Goal: Task Accomplishment & Management: Manage account settings

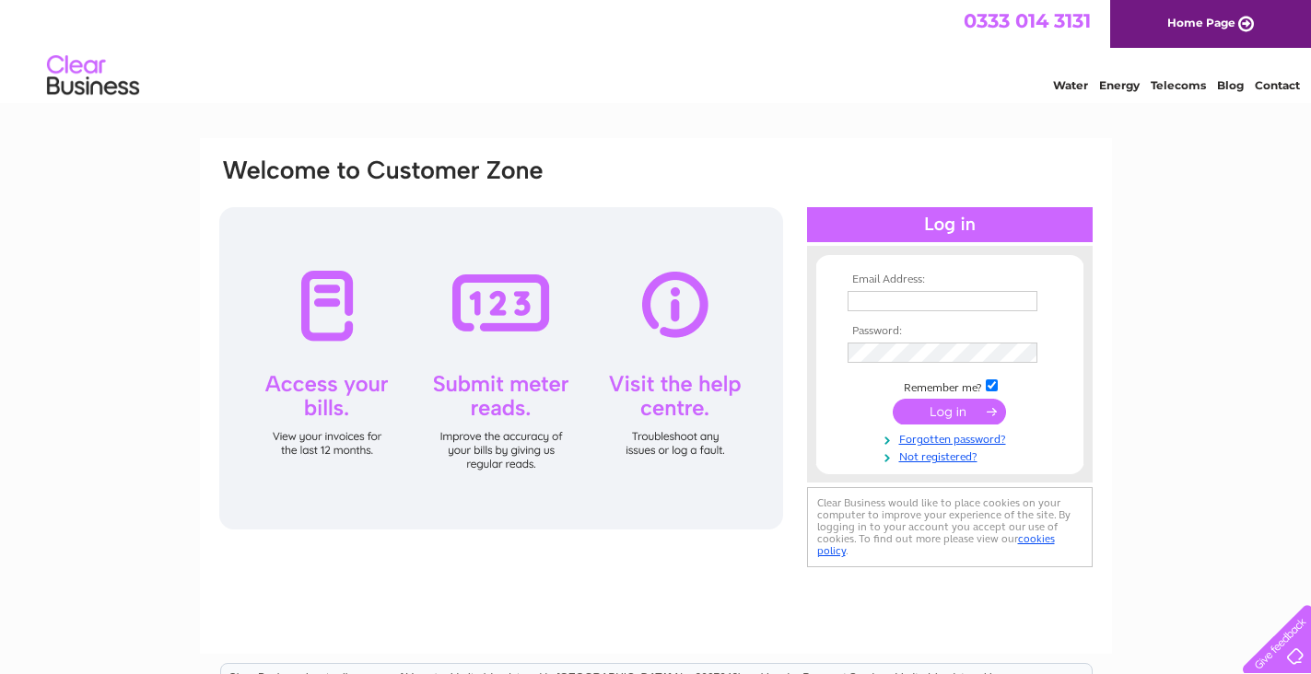
click at [910, 297] on input "text" at bounding box center [943, 301] width 190 height 20
type input "accounts@naqashi.co.uk"
click at [893, 401] on input "submit" at bounding box center [949, 414] width 113 height 26
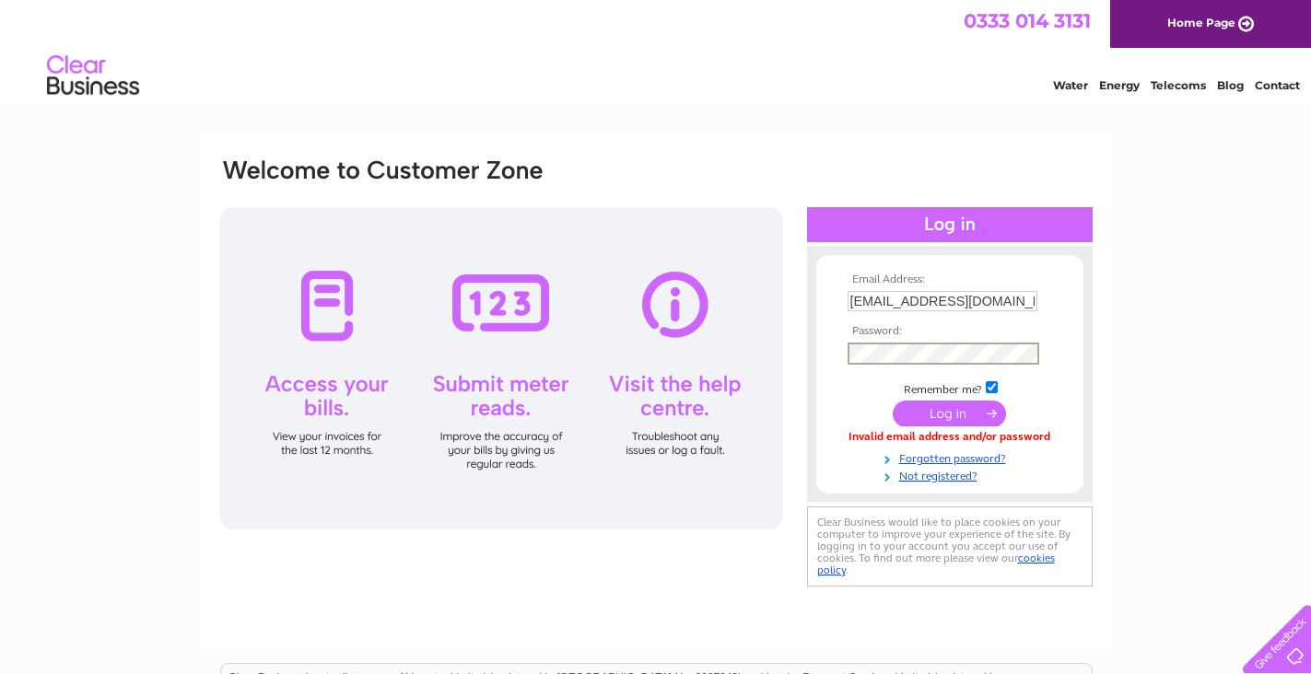
click at [893, 401] on input "submit" at bounding box center [949, 414] width 113 height 26
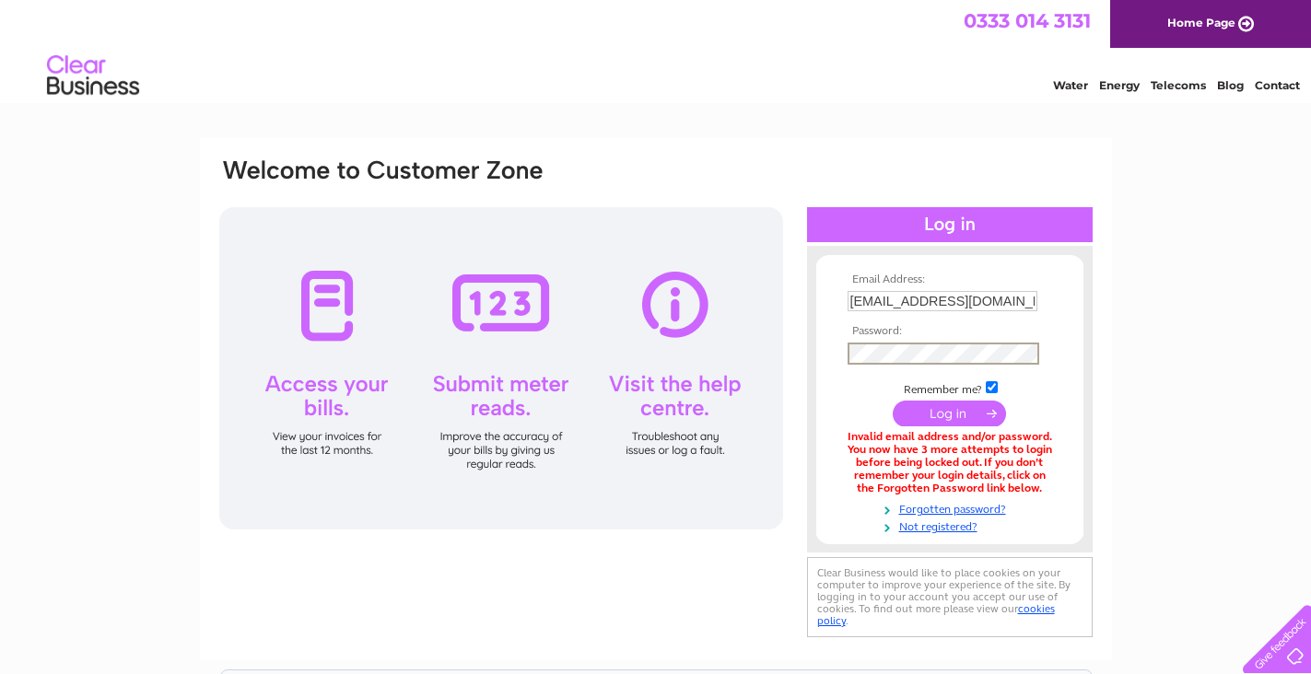
click at [893, 401] on input "submit" at bounding box center [949, 414] width 113 height 26
click at [947, 413] on input "submit" at bounding box center [949, 414] width 113 height 26
drag, startPoint x: 1001, startPoint y: 295, endPoint x: 810, endPoint y: 298, distance: 191.6
click at [810, 298] on div "Email Address: accounts@naqashi.co.uk Password:" at bounding box center [950, 399] width 286 height 270
type input "info@naqashi.com"
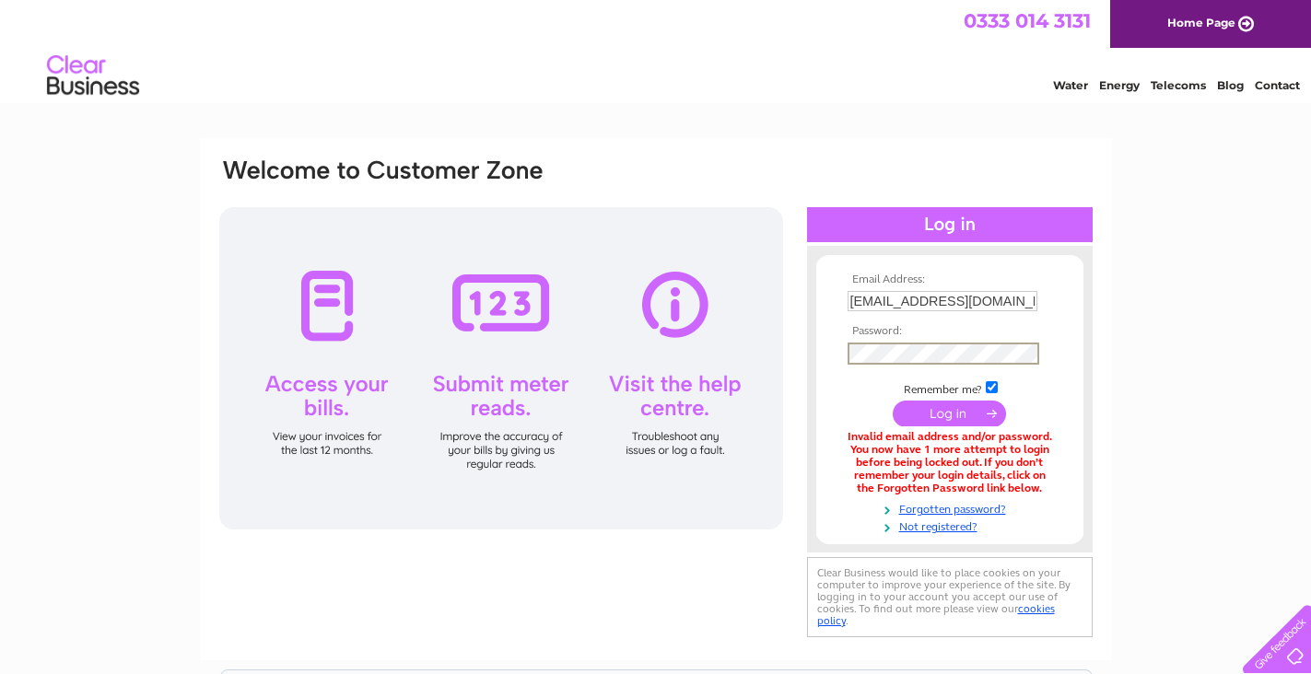
click at [893, 401] on input "submit" at bounding box center [949, 414] width 113 height 26
drag, startPoint x: 991, startPoint y: 306, endPoint x: 817, endPoint y: 321, distance: 174.7
click at [817, 321] on form "Email Address: info@naqashi.com Password:" at bounding box center [949, 404] width 267 height 261
type input "[EMAIL_ADDRESS][DOMAIN_NAME]"
click at [944, 421] on input "submit" at bounding box center [949, 414] width 113 height 26
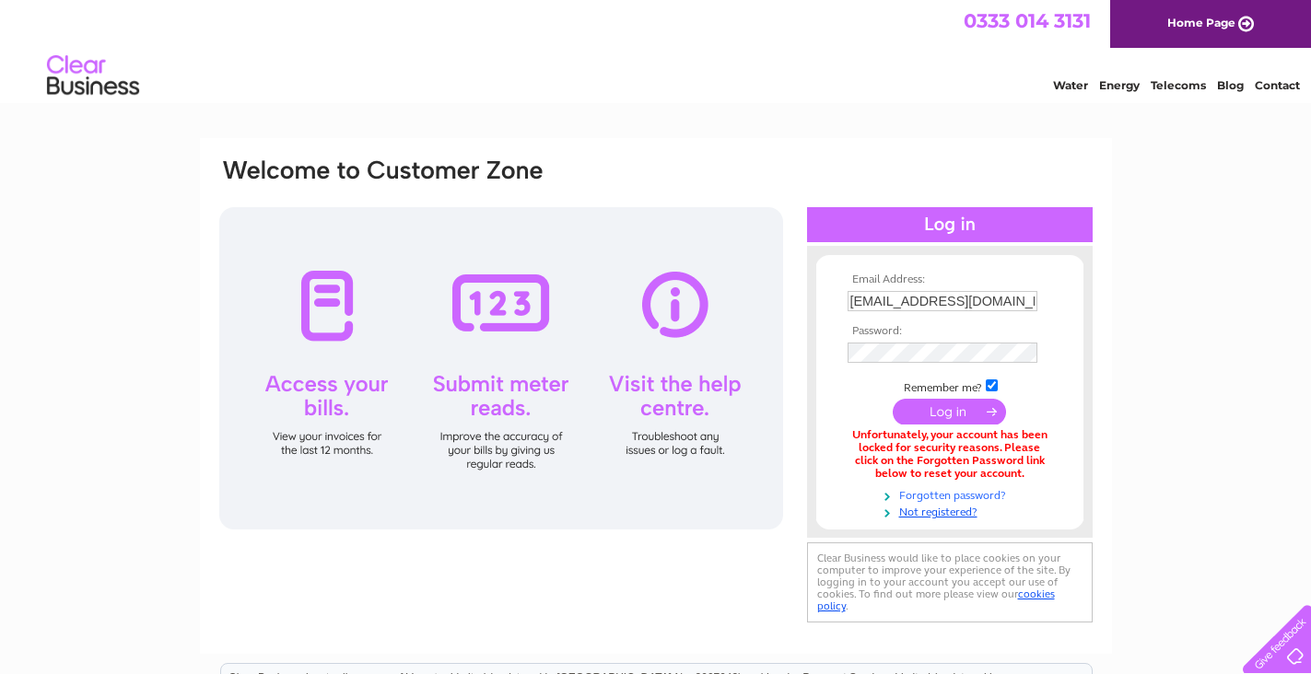
click at [942, 492] on link "Forgotten password?" at bounding box center [952, 494] width 209 height 18
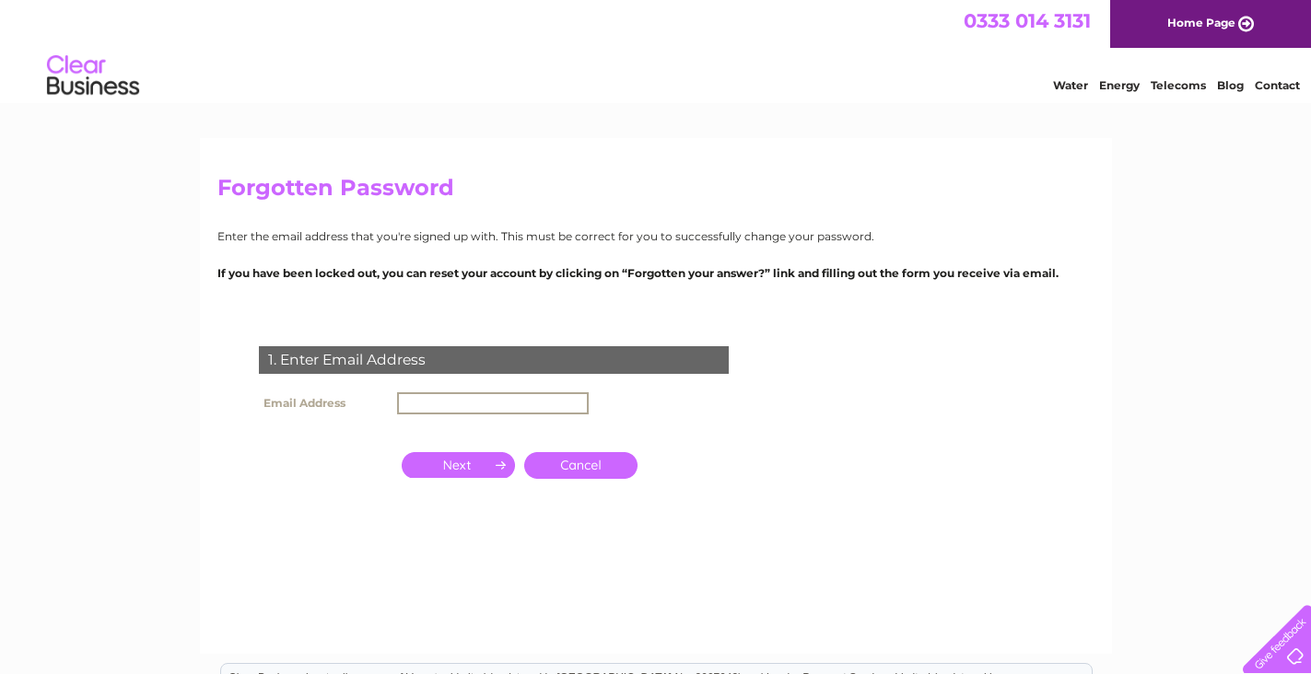
click at [576, 396] on input "text" at bounding box center [493, 403] width 192 height 22
type input "[EMAIL_ADDRESS][DOMAIN_NAME]"
click at [457, 468] on input "button" at bounding box center [458, 465] width 113 height 26
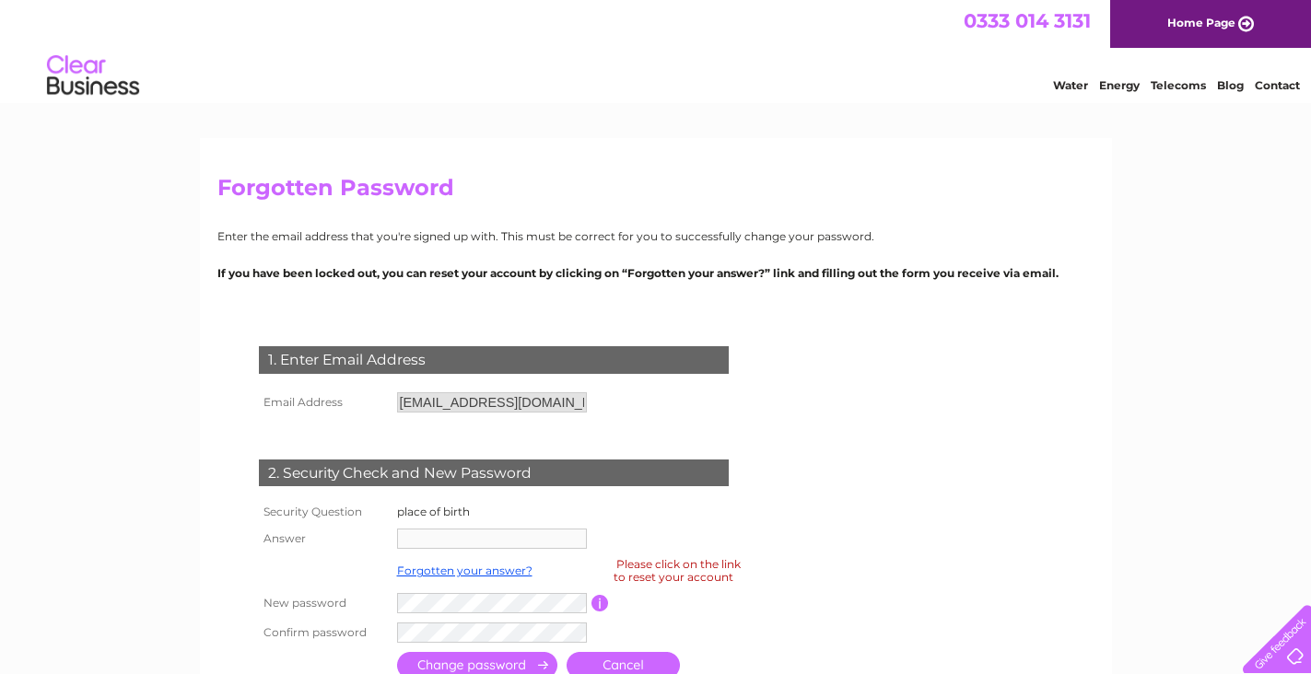
scroll to position [92, 0]
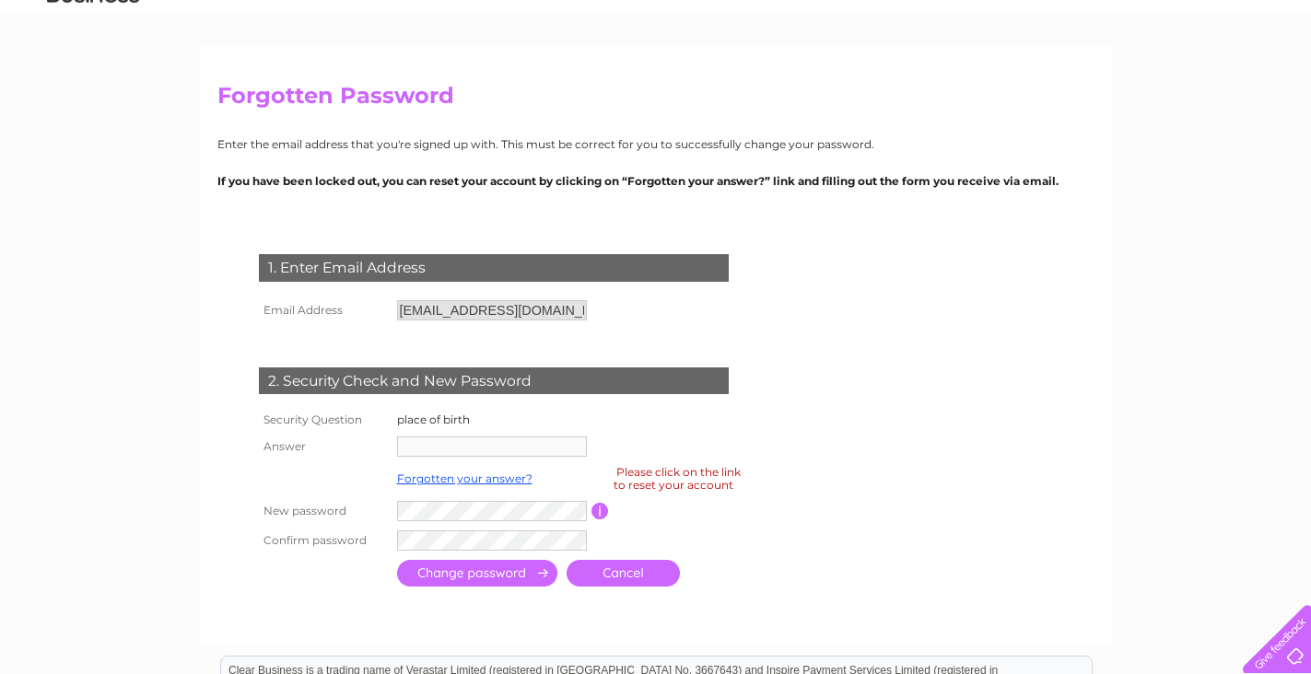
click at [555, 446] on input "text" at bounding box center [492, 447] width 190 height 20
click at [410, 451] on input "text" at bounding box center [492, 447] width 190 height 20
click at [455, 444] on input "text" at bounding box center [492, 447] width 190 height 20
click at [459, 441] on input "text" at bounding box center [492, 447] width 190 height 20
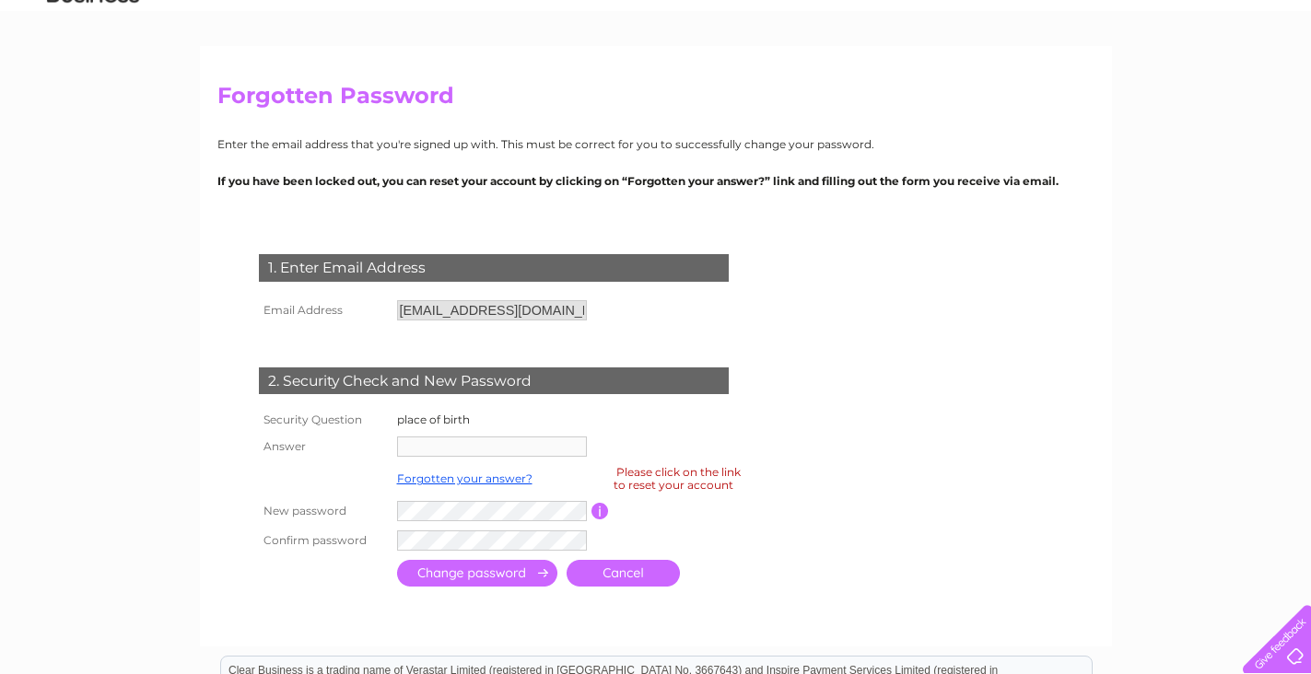
click at [460, 440] on input "text" at bounding box center [492, 447] width 190 height 20
click at [449, 484] on link "Forgotten your answer?" at bounding box center [464, 479] width 135 height 14
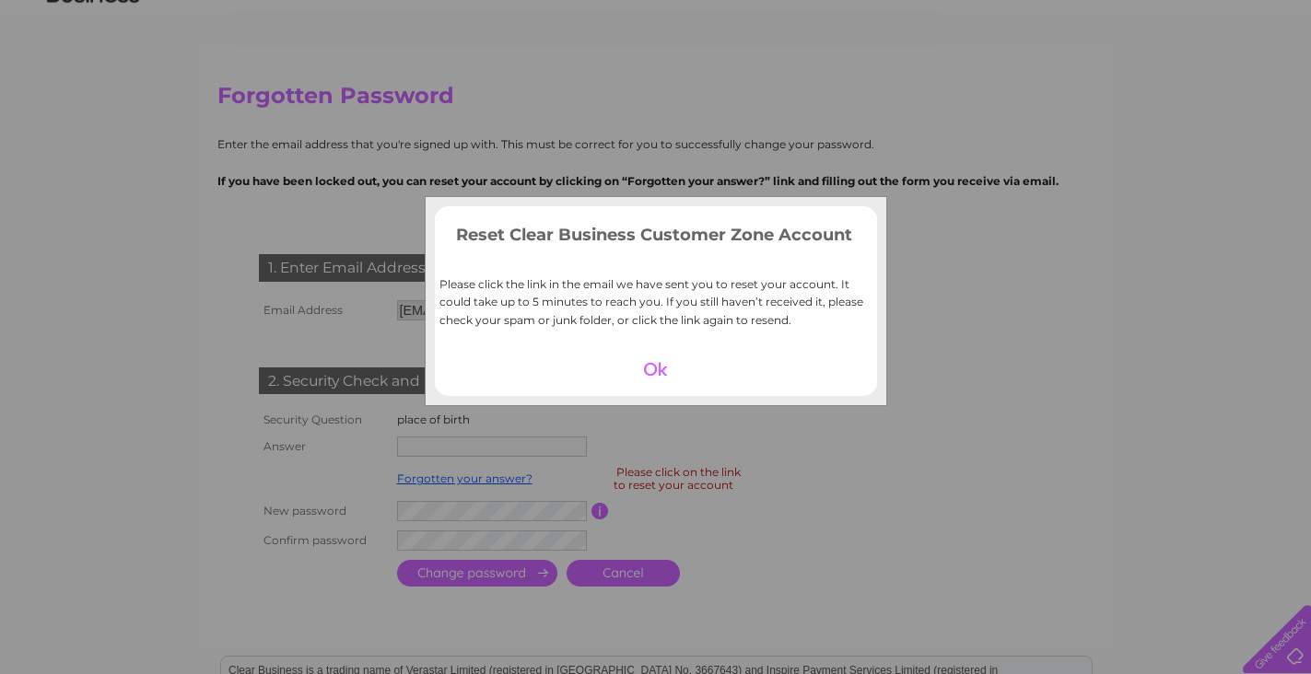
click at [654, 368] on div at bounding box center [655, 370] width 113 height 26
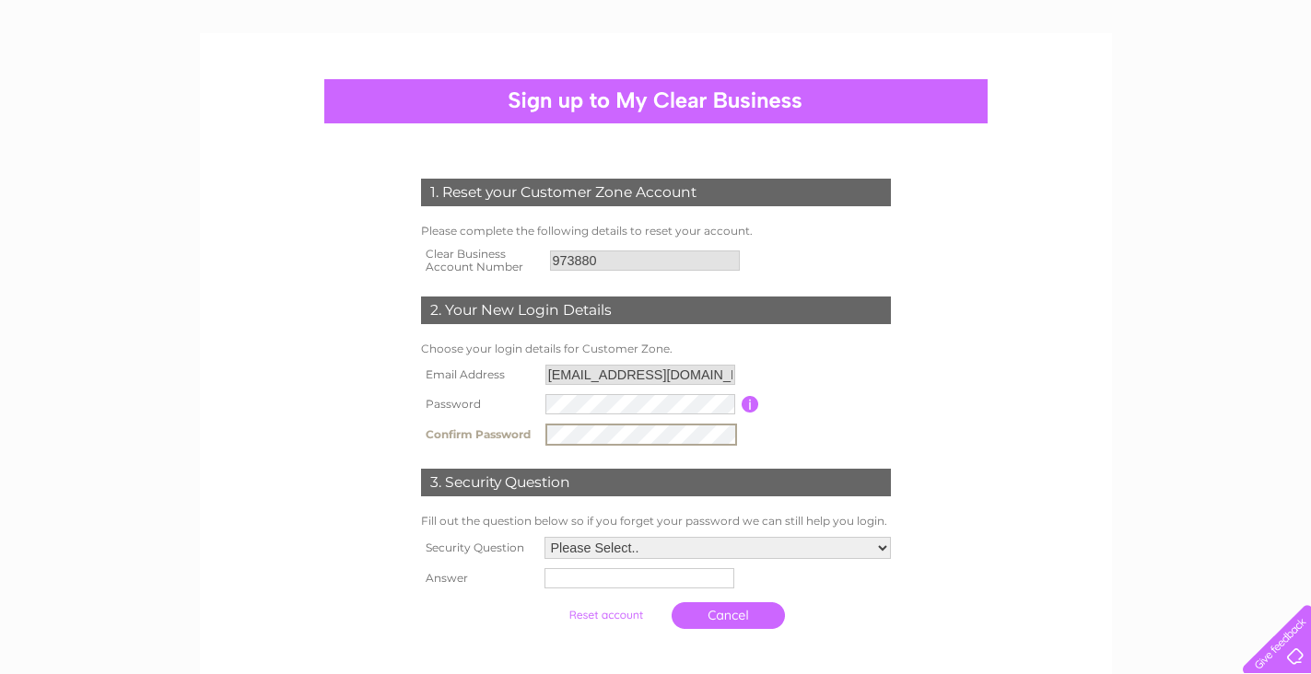
scroll to position [276, 0]
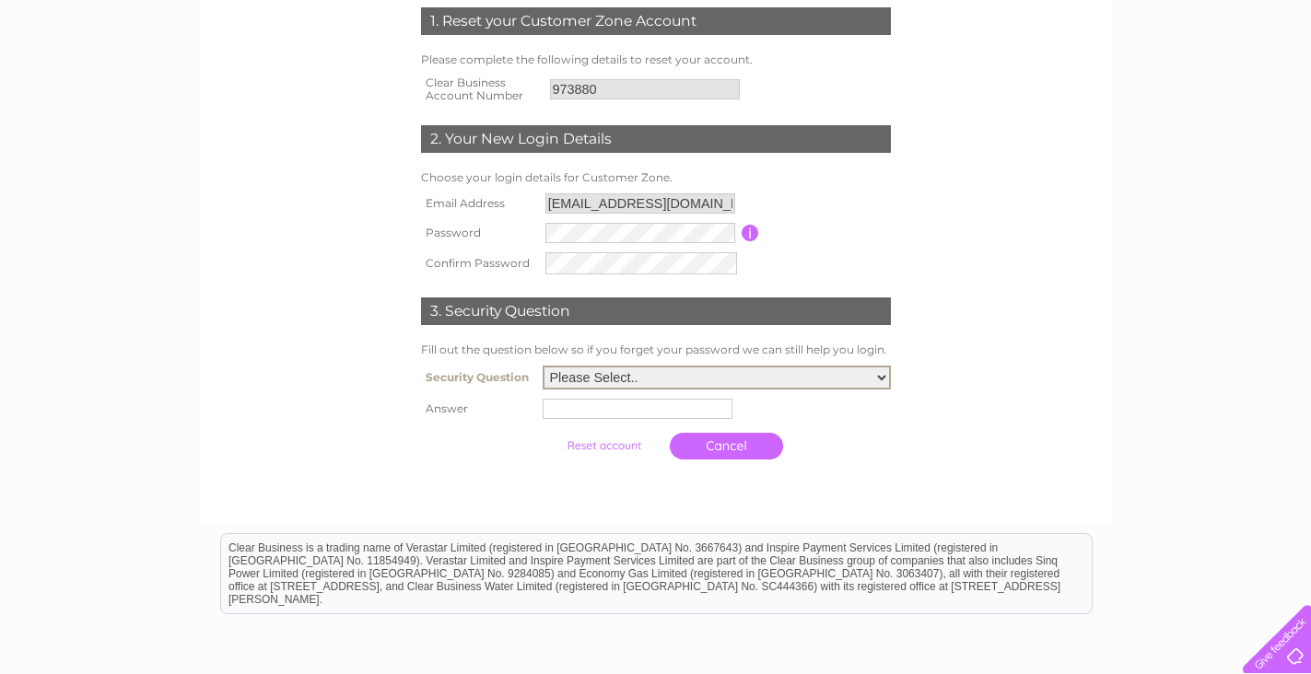
click at [569, 377] on select "Please Select.. In what town or city was your first job? In what town or city d…" at bounding box center [717, 378] width 348 height 24
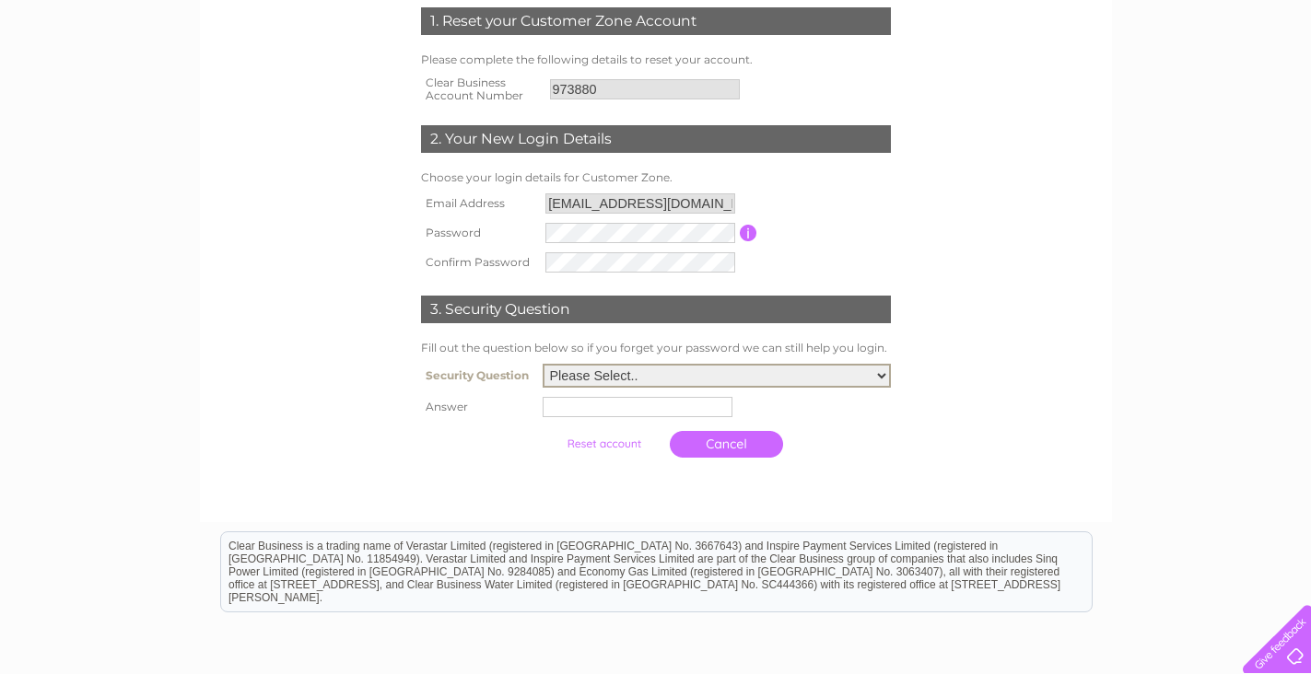
select select "5"
click at [543, 365] on select "Please Select.. In what town or city was your first job? In what town or city d…" at bounding box center [717, 376] width 348 height 24
click at [655, 415] on input "text" at bounding box center [638, 407] width 190 height 20
type input "[PERSON_NAME]"
click at [608, 444] on input "submit" at bounding box center [605, 444] width 113 height 26
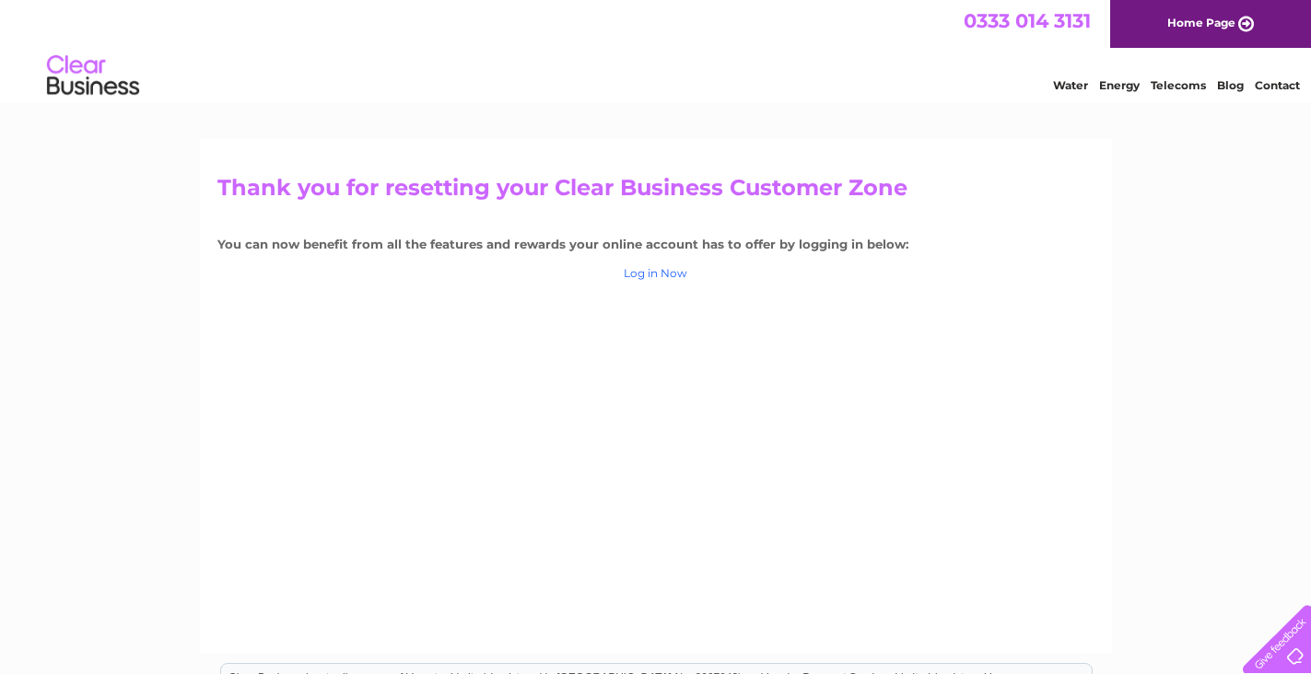
click at [642, 275] on link "Log in Now" at bounding box center [656, 273] width 64 height 14
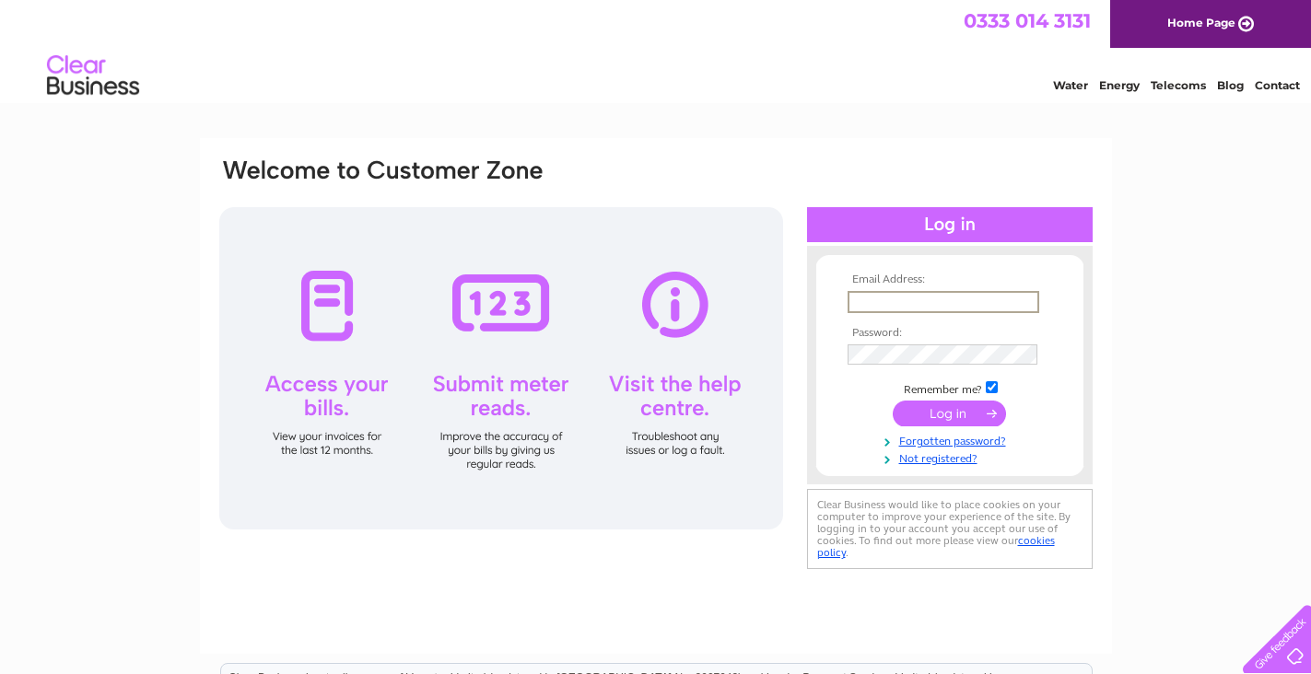
click at [885, 303] on input "text" at bounding box center [944, 302] width 192 height 22
type input "accounts@naqashi.co.uk"
click at [893, 401] on input "submit" at bounding box center [949, 414] width 113 height 26
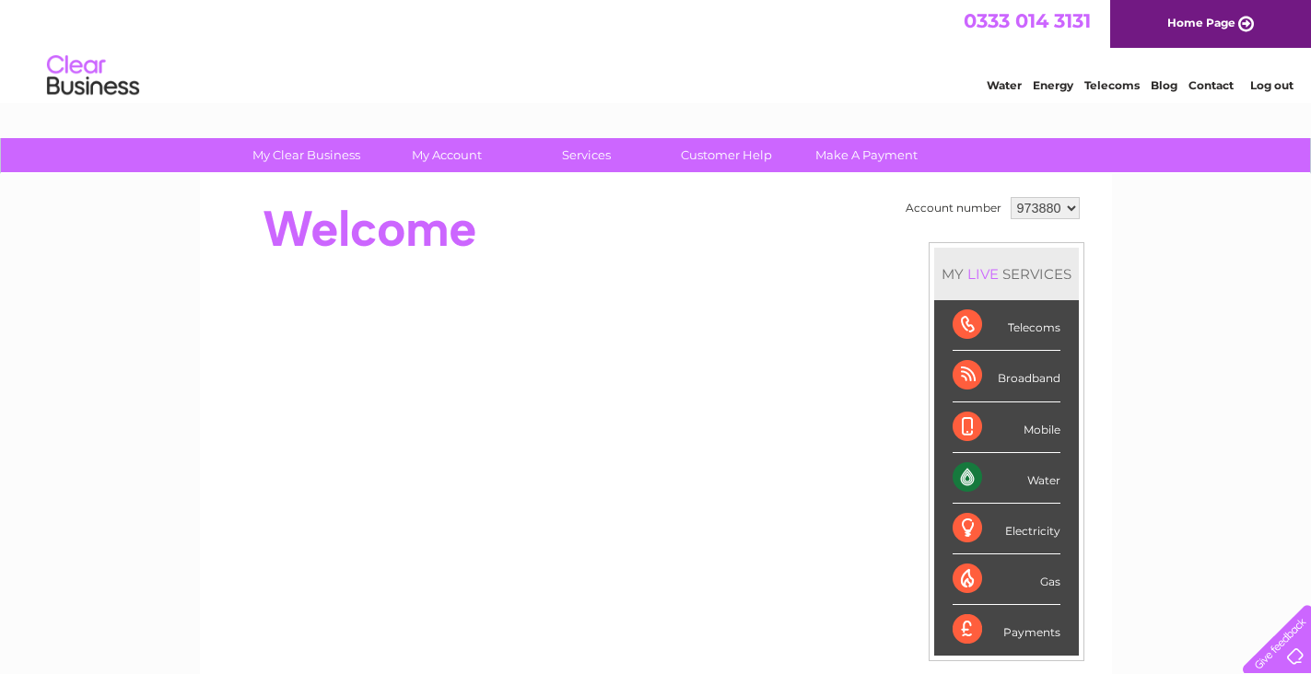
click at [1039, 212] on select "973880" at bounding box center [1045, 208] width 69 height 22
click at [931, 216] on td "Account number" at bounding box center [953, 208] width 105 height 31
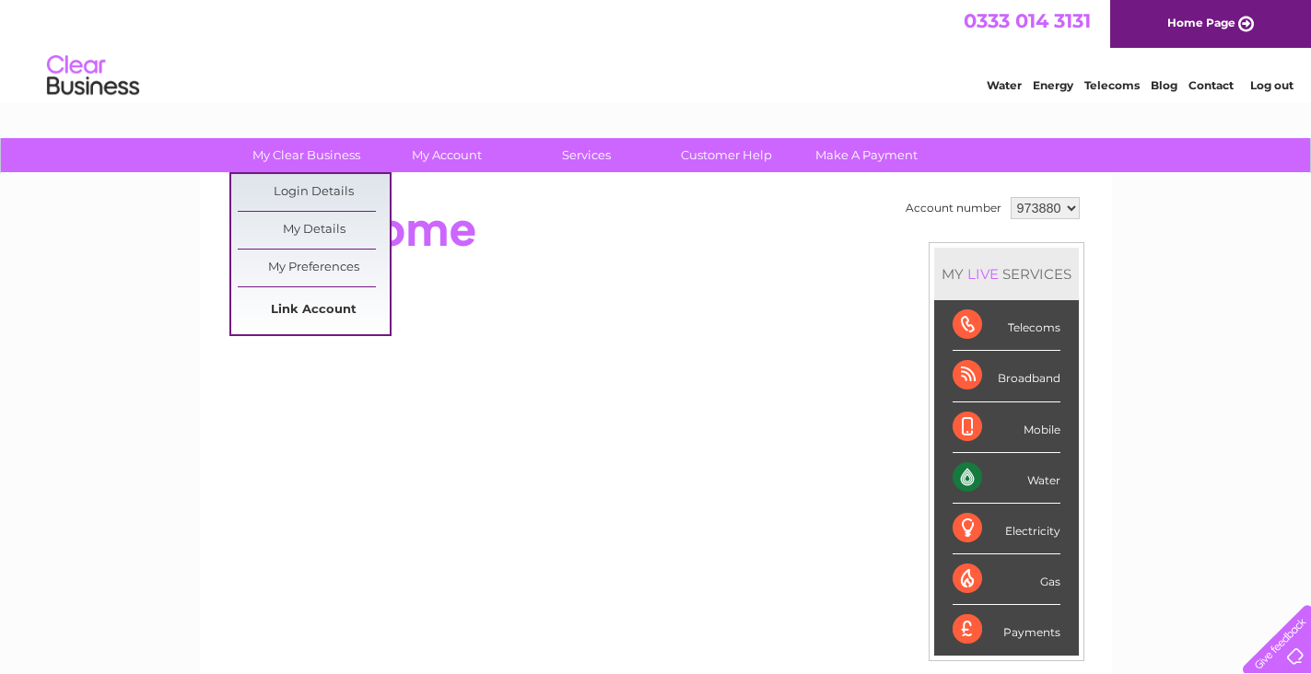
click at [282, 301] on link "Link Account" at bounding box center [314, 310] width 152 height 37
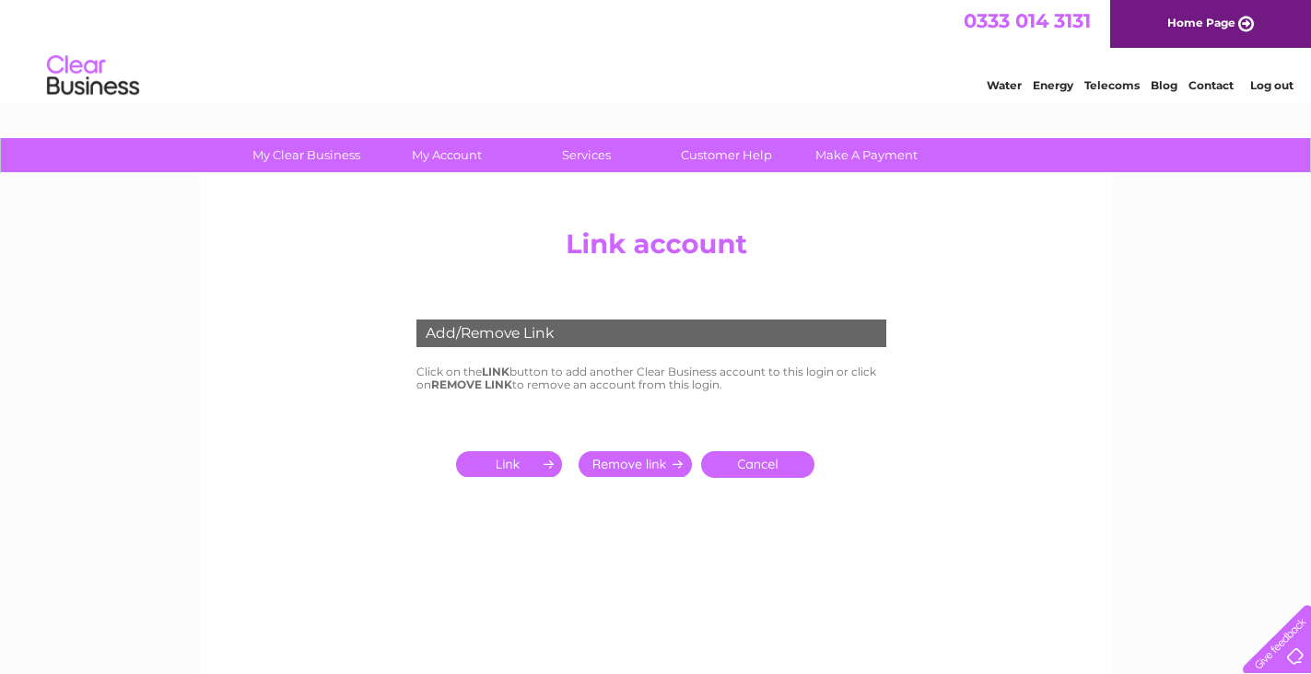
click at [516, 462] on input "submit" at bounding box center [512, 464] width 113 height 26
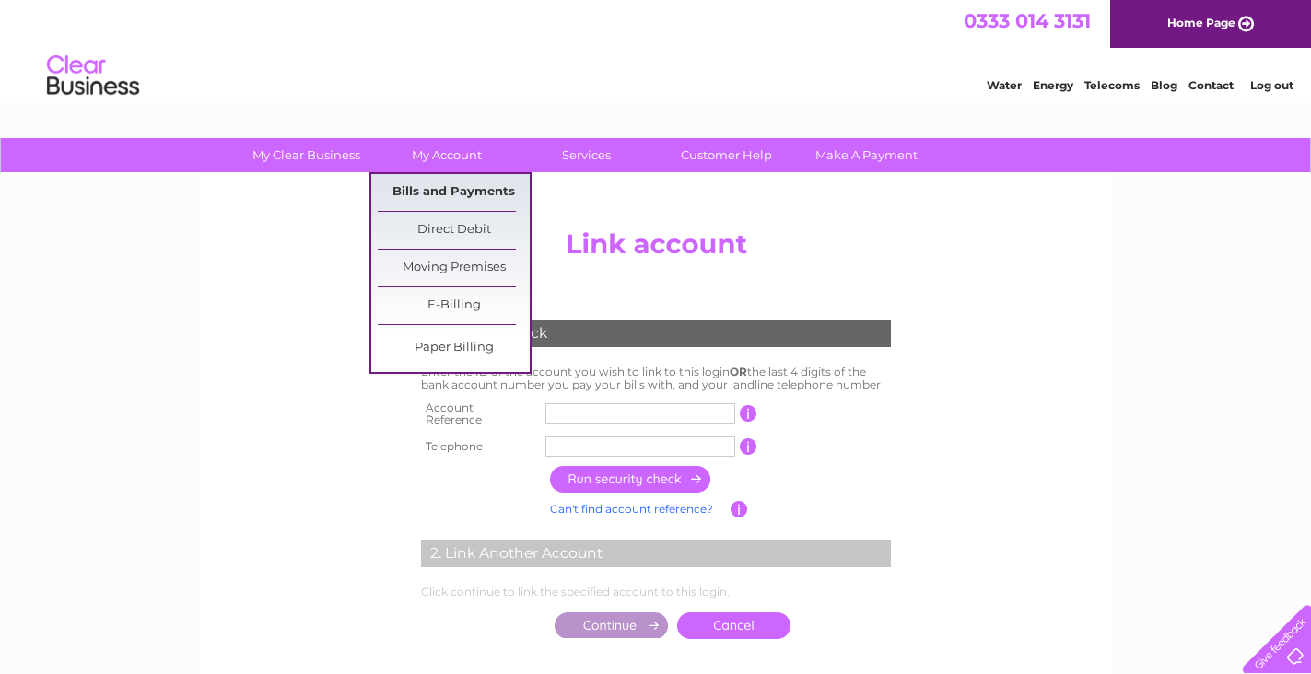
click at [459, 186] on link "Bills and Payments" at bounding box center [454, 192] width 152 height 37
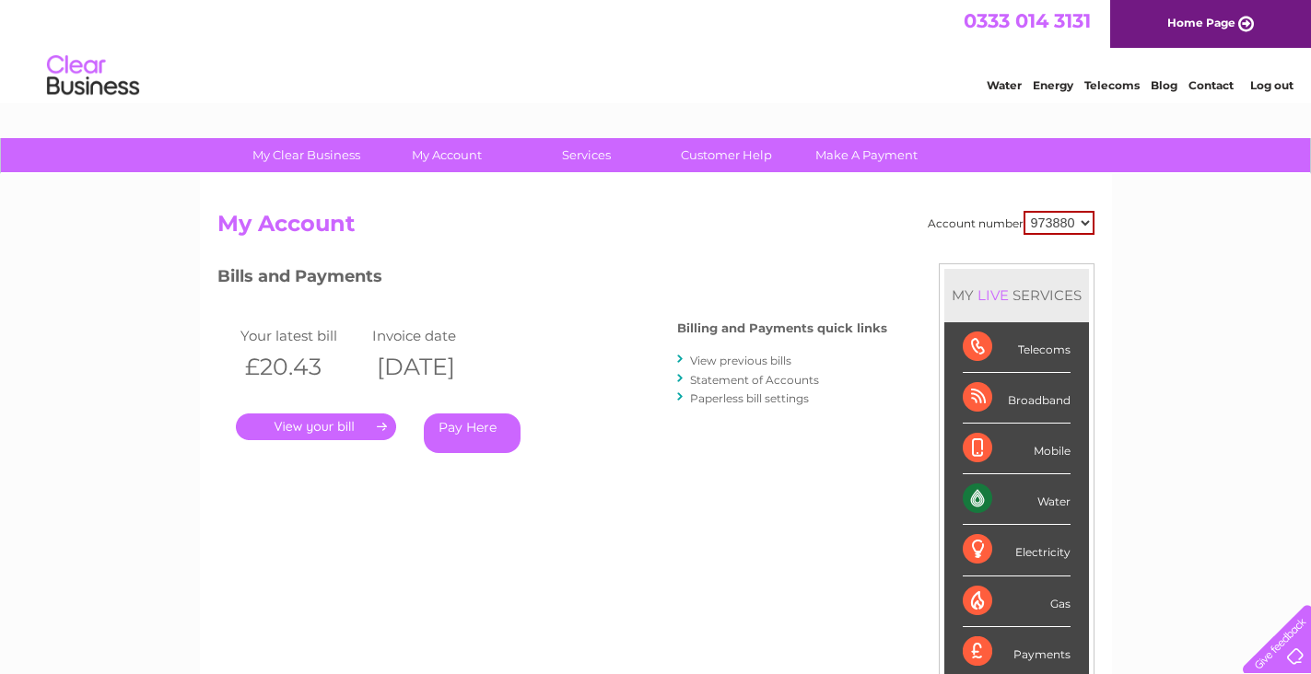
click at [754, 365] on link "View previous bills" at bounding box center [740, 361] width 101 height 14
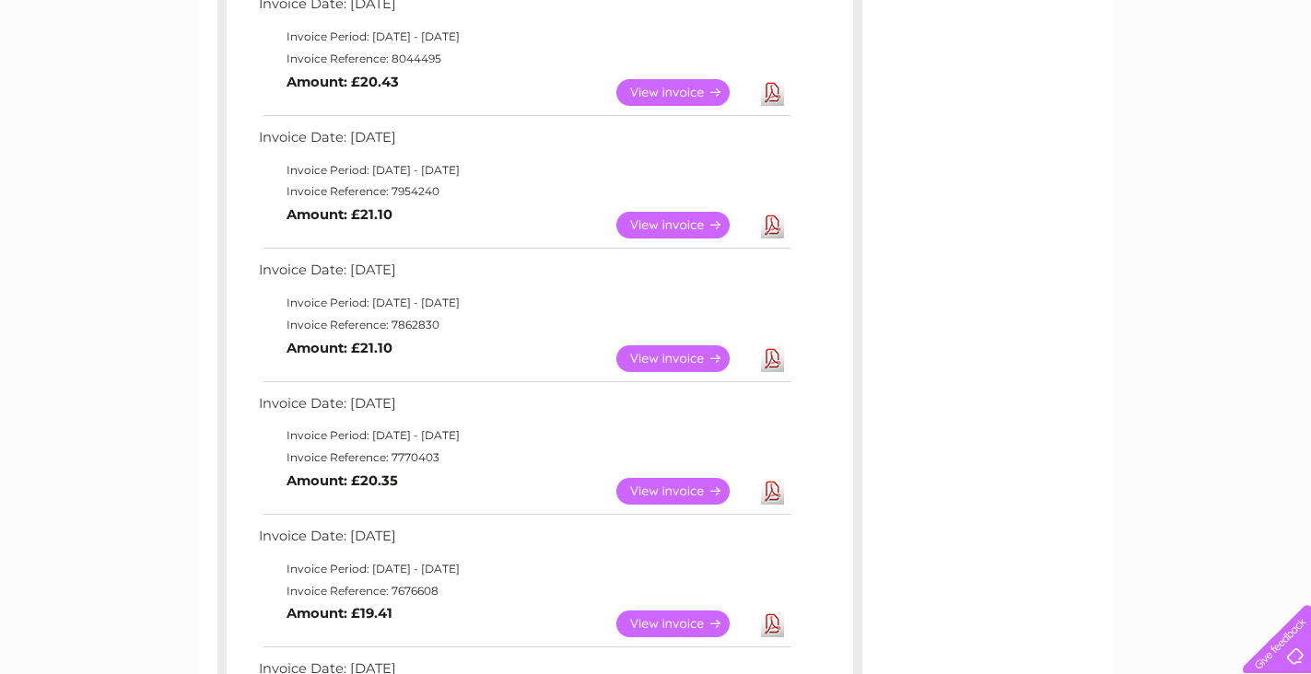
scroll to position [368, 0]
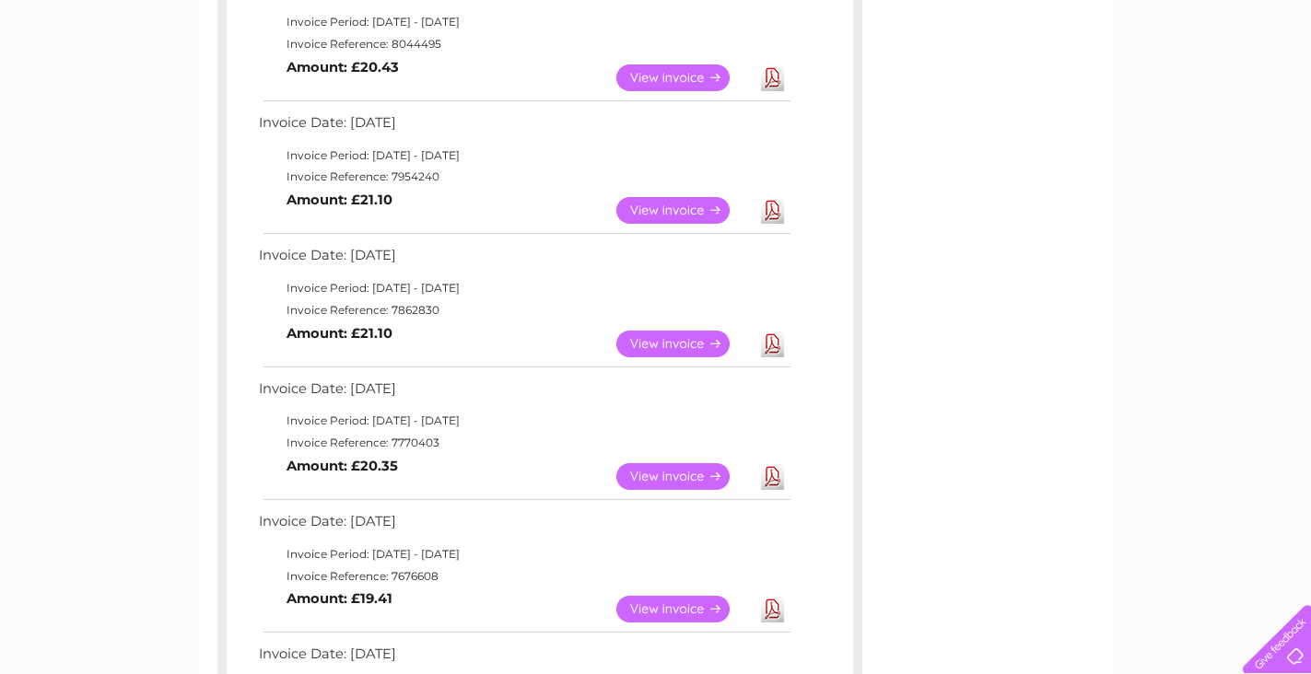
click at [768, 475] on link "Download" at bounding box center [772, 476] width 23 height 27
click at [768, 345] on link "Download" at bounding box center [772, 344] width 23 height 27
click at [768, 216] on link "Download" at bounding box center [772, 210] width 23 height 27
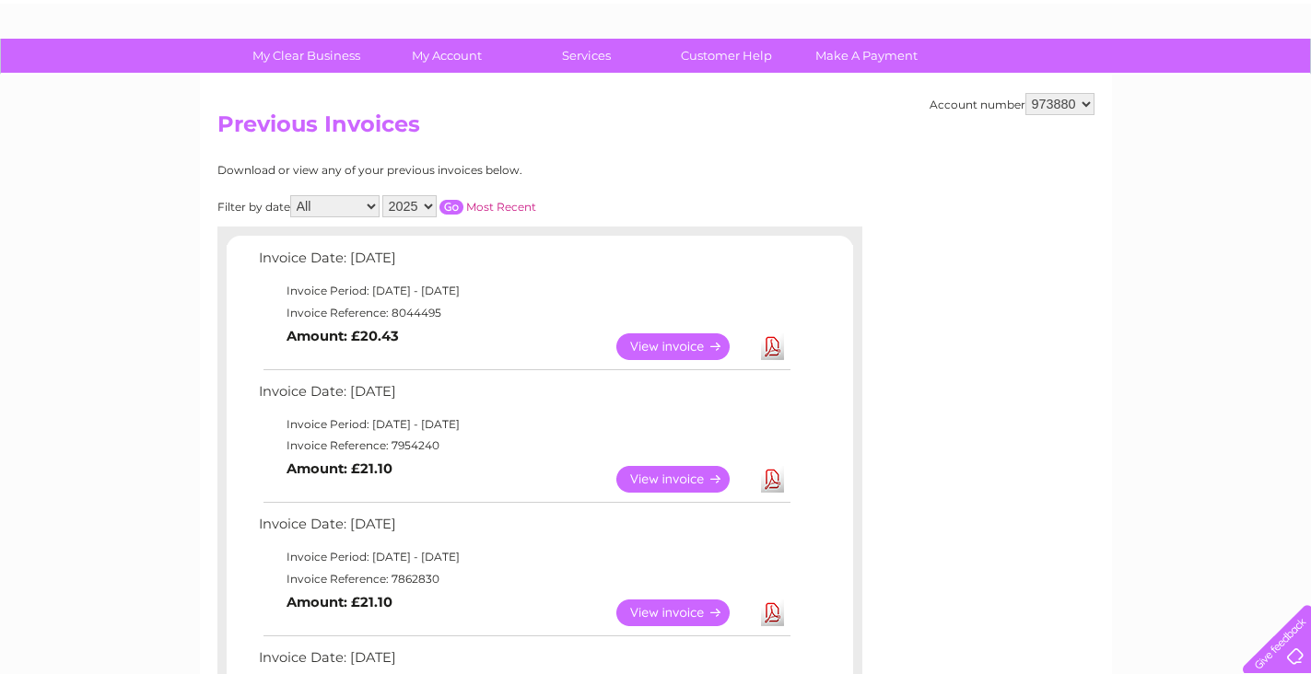
scroll to position [0, 0]
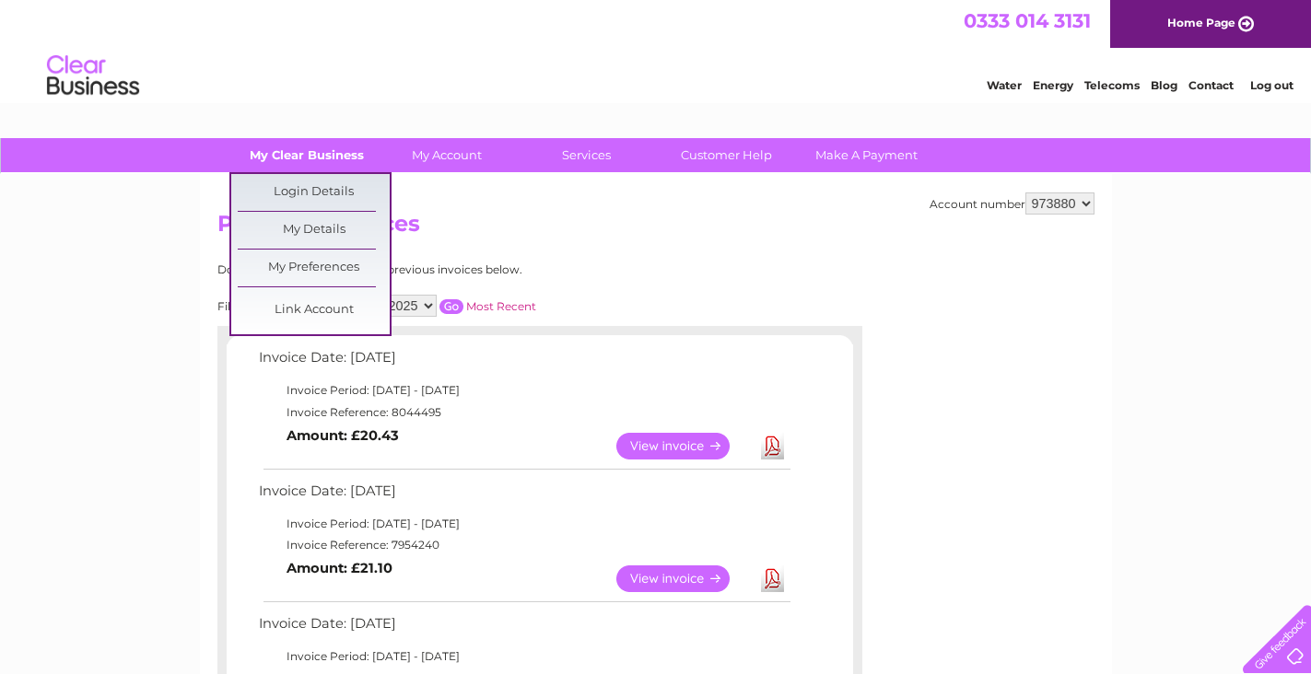
click at [299, 159] on link "My Clear Business" at bounding box center [306, 155] width 152 height 34
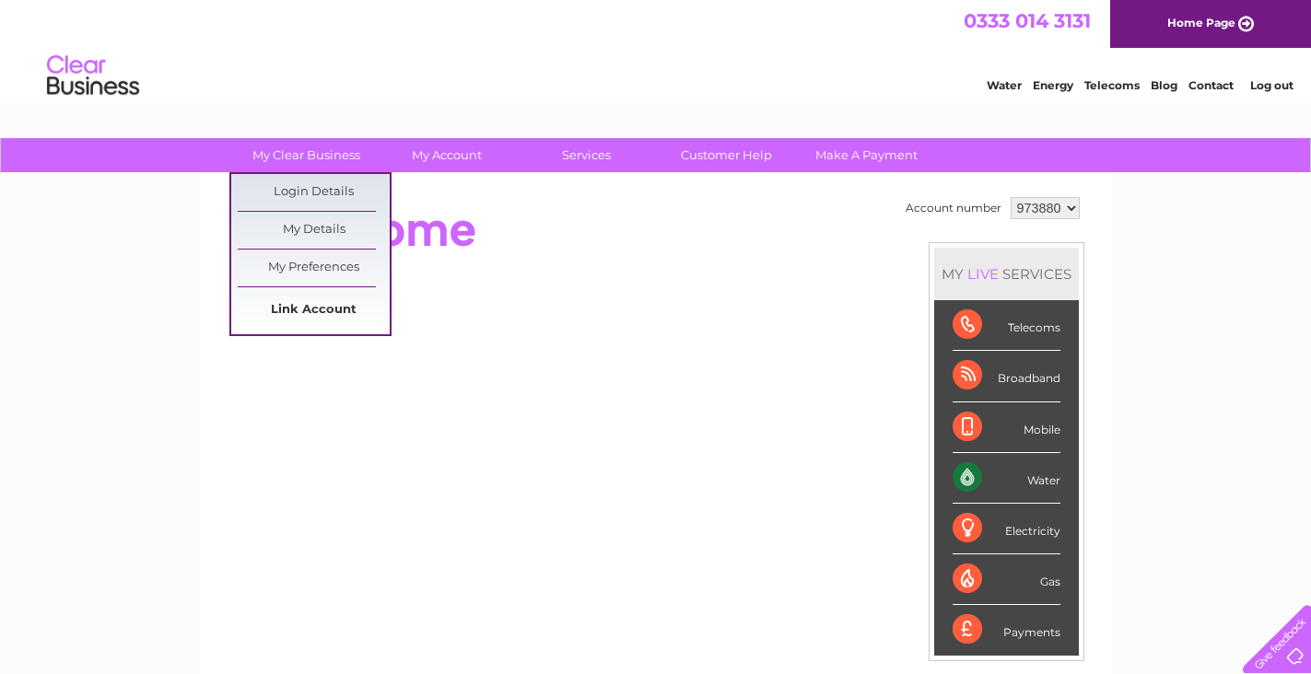
click at [290, 310] on link "Link Account" at bounding box center [314, 310] width 152 height 37
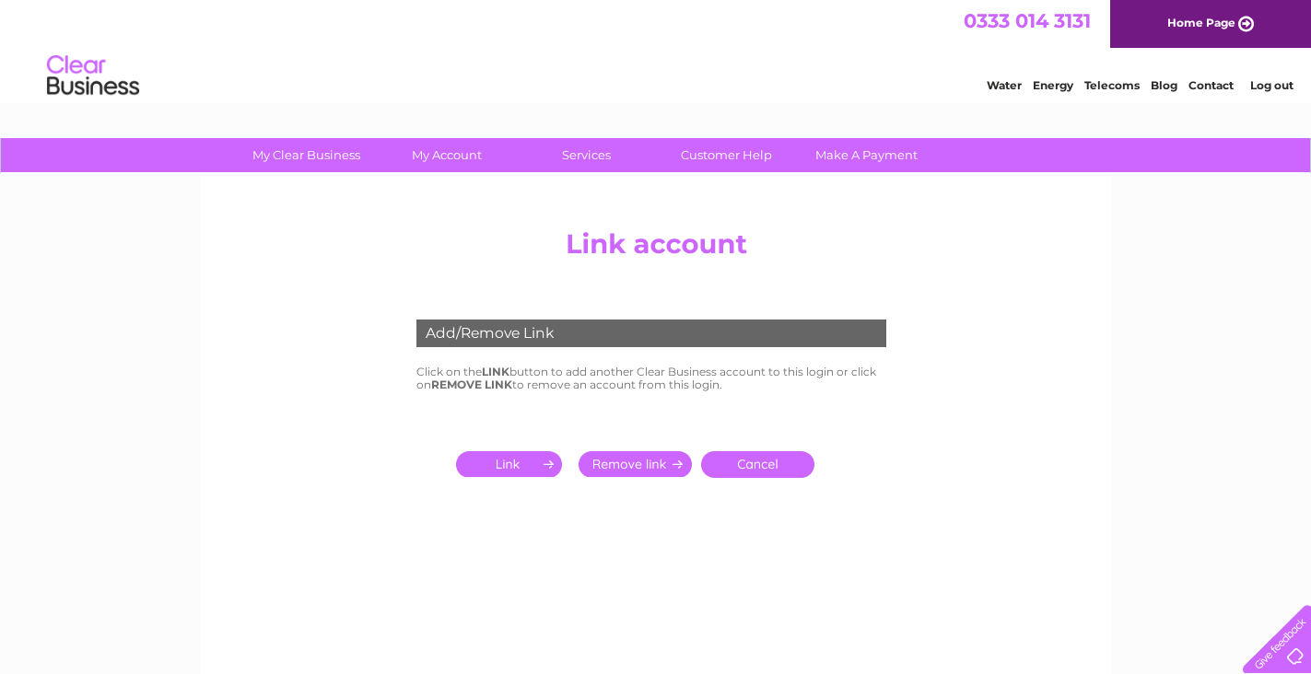
click at [516, 459] on input "submit" at bounding box center [512, 464] width 113 height 26
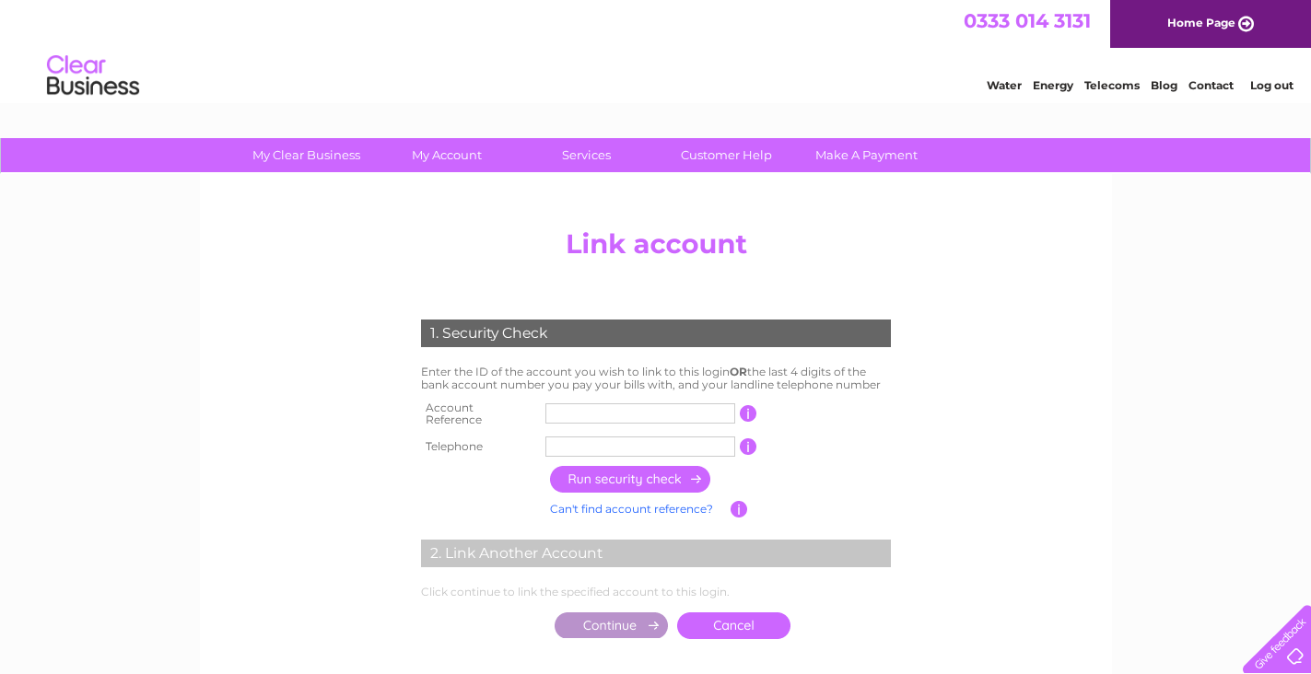
click at [565, 410] on input "text" at bounding box center [640, 413] width 190 height 20
click at [585, 415] on input "text" at bounding box center [640, 413] width 190 height 20
type input "973882"
click at [599, 440] on input "text" at bounding box center [640, 447] width 190 height 20
type input "07970087661"
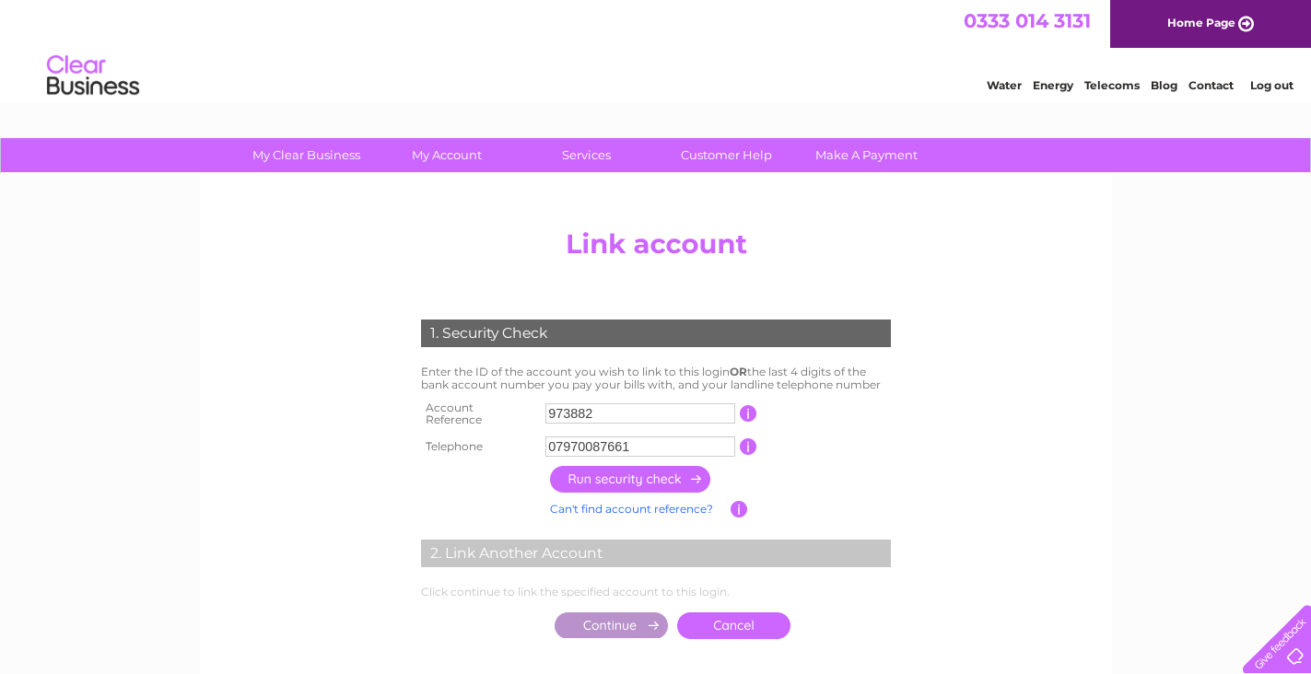
click at [668, 478] on input "button" at bounding box center [631, 479] width 162 height 27
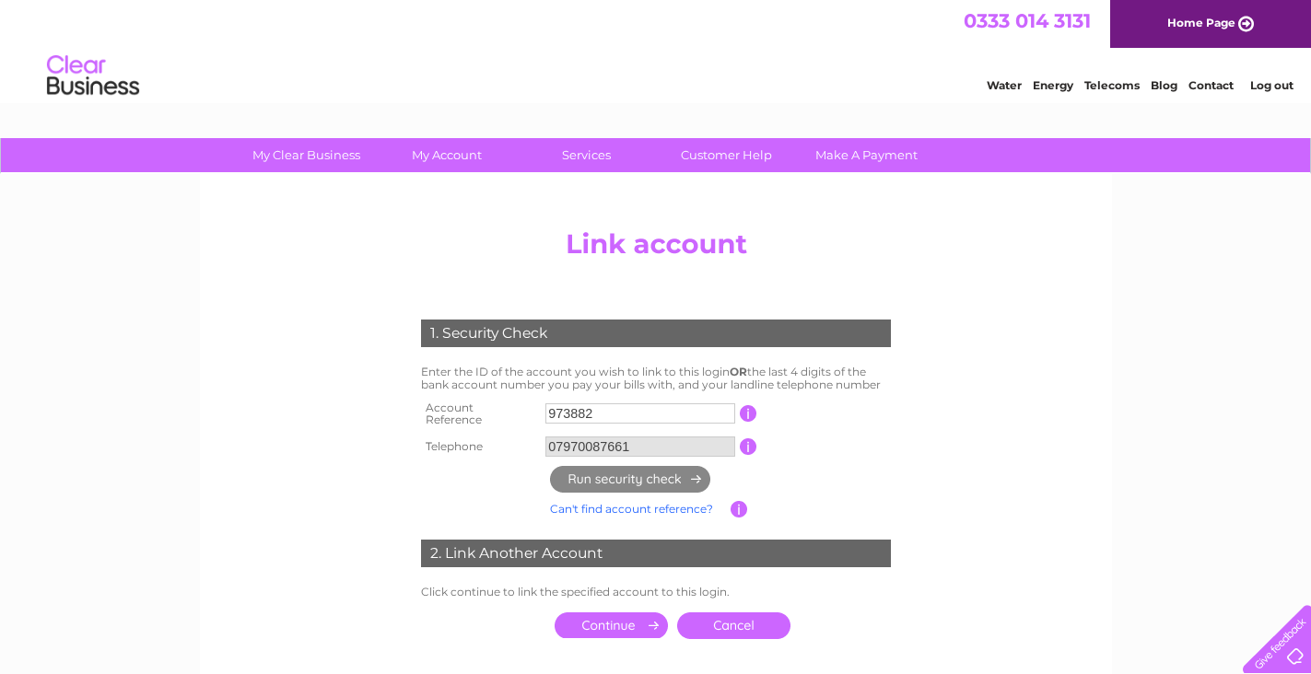
click at [603, 616] on input "submit" at bounding box center [611, 626] width 113 height 26
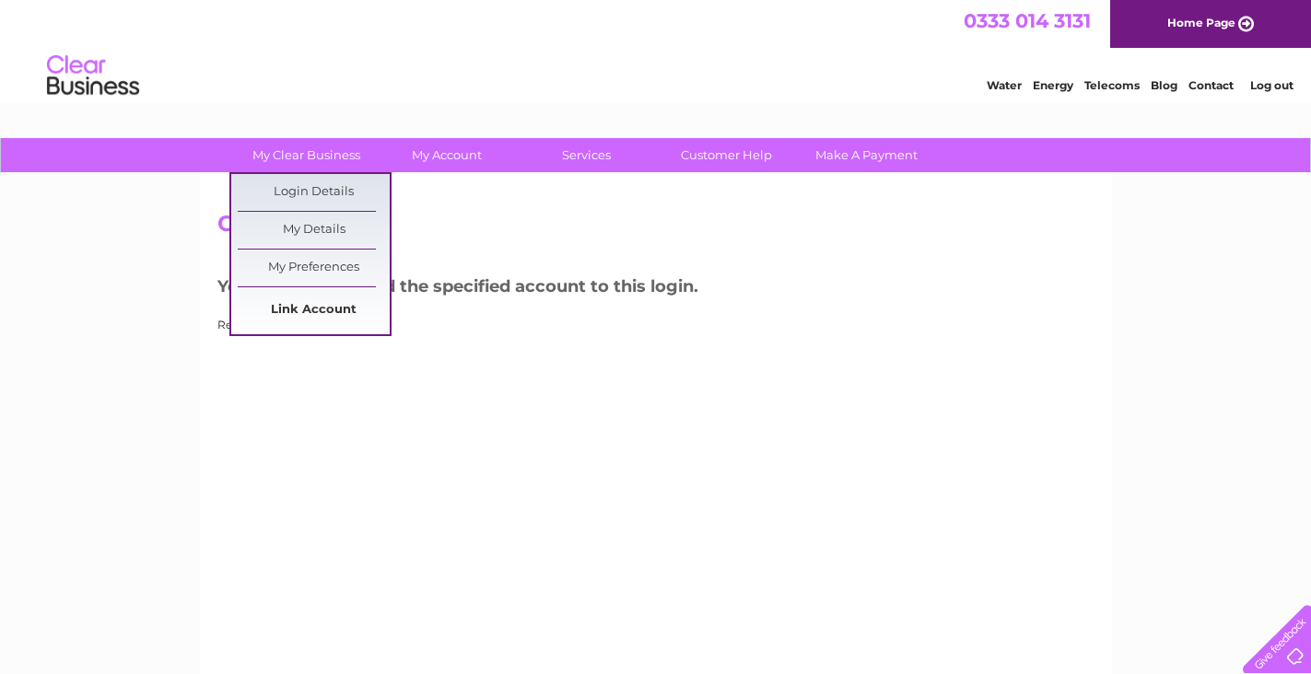
click at [299, 303] on link "Link Account" at bounding box center [314, 310] width 152 height 37
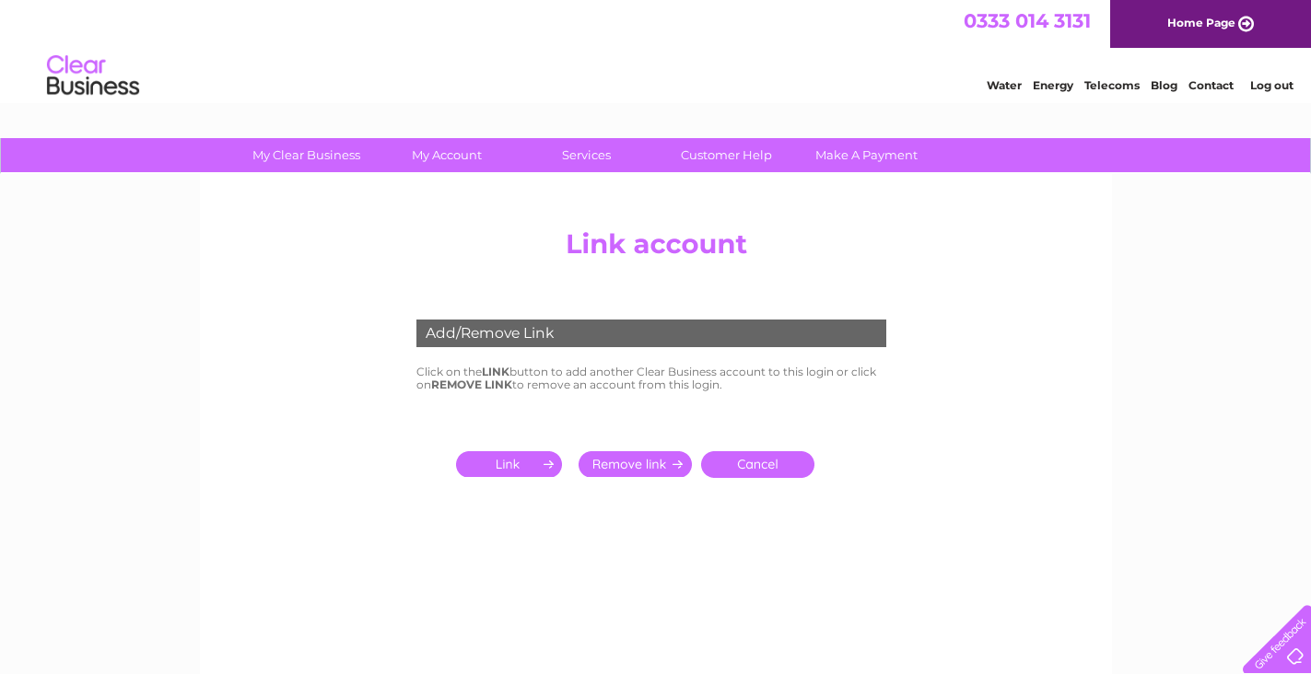
click at [512, 463] on input "submit" at bounding box center [512, 464] width 113 height 26
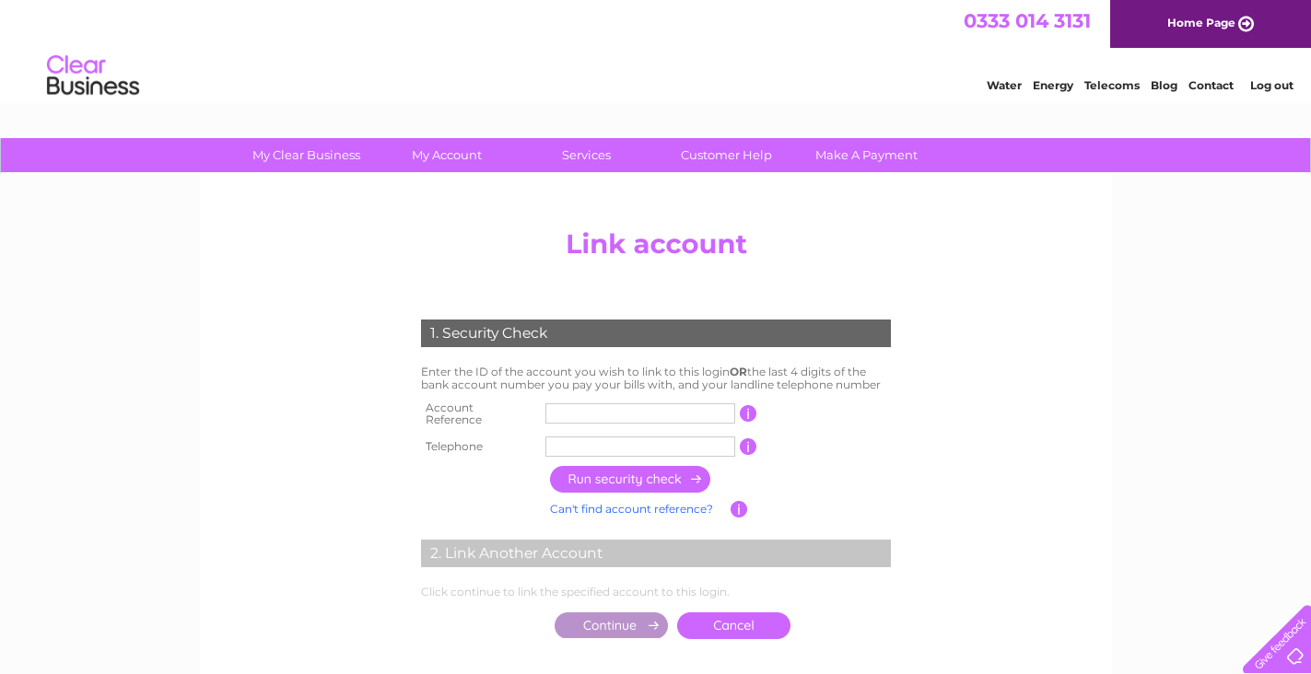
click at [618, 405] on input "text" at bounding box center [640, 413] width 190 height 20
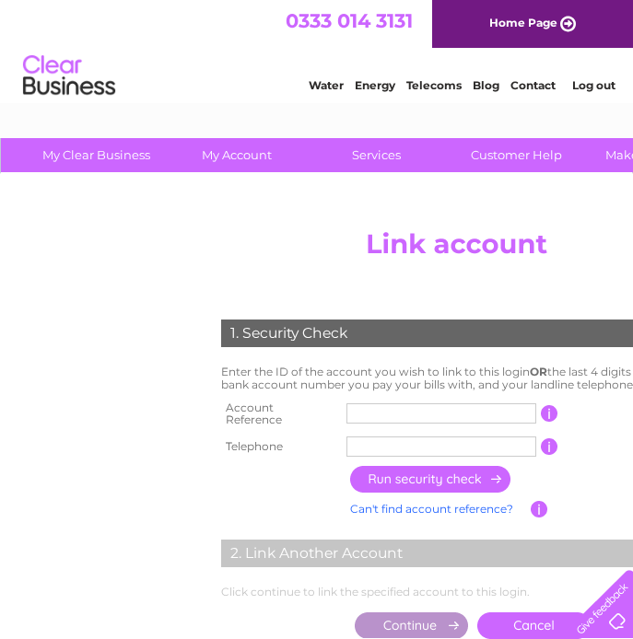
click at [510, 408] on input "text" at bounding box center [441, 413] width 190 height 20
type input "30290712"
click at [496, 442] on input "text" at bounding box center [441, 447] width 190 height 20
type input "07970087661"
click at [415, 466] on input "button" at bounding box center [431, 479] width 162 height 27
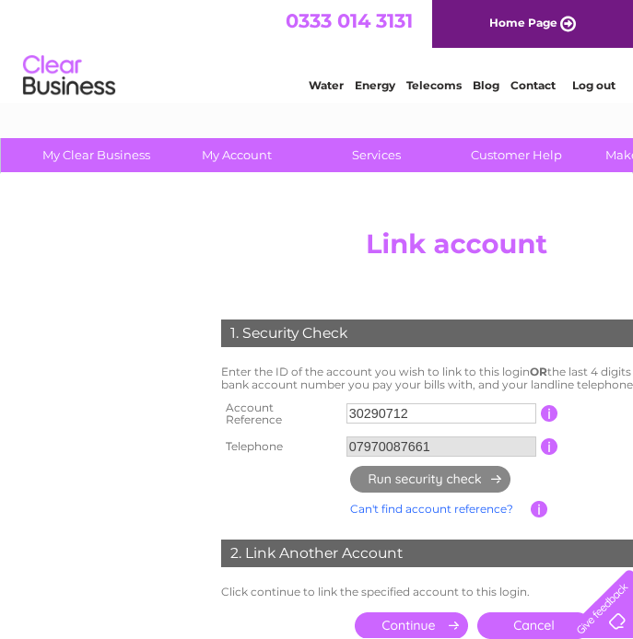
click at [431, 621] on input "submit" at bounding box center [411, 626] width 113 height 26
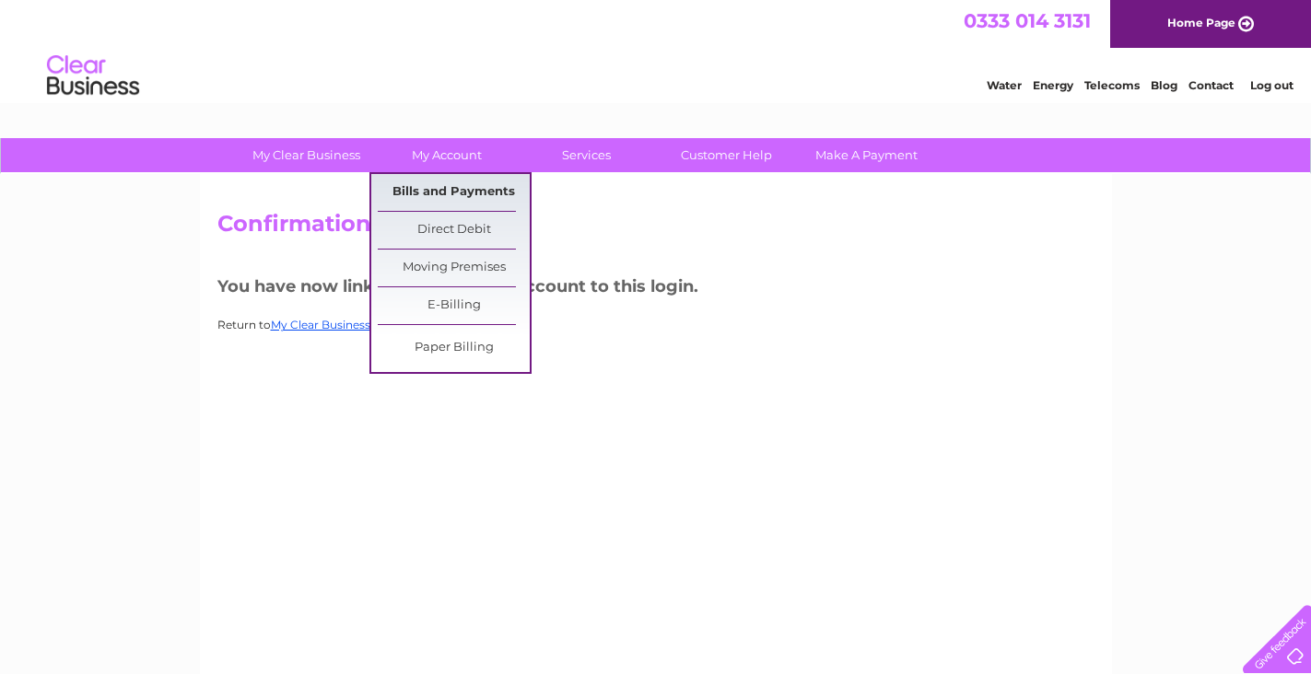
click at [423, 186] on link "Bills and Payments" at bounding box center [454, 192] width 152 height 37
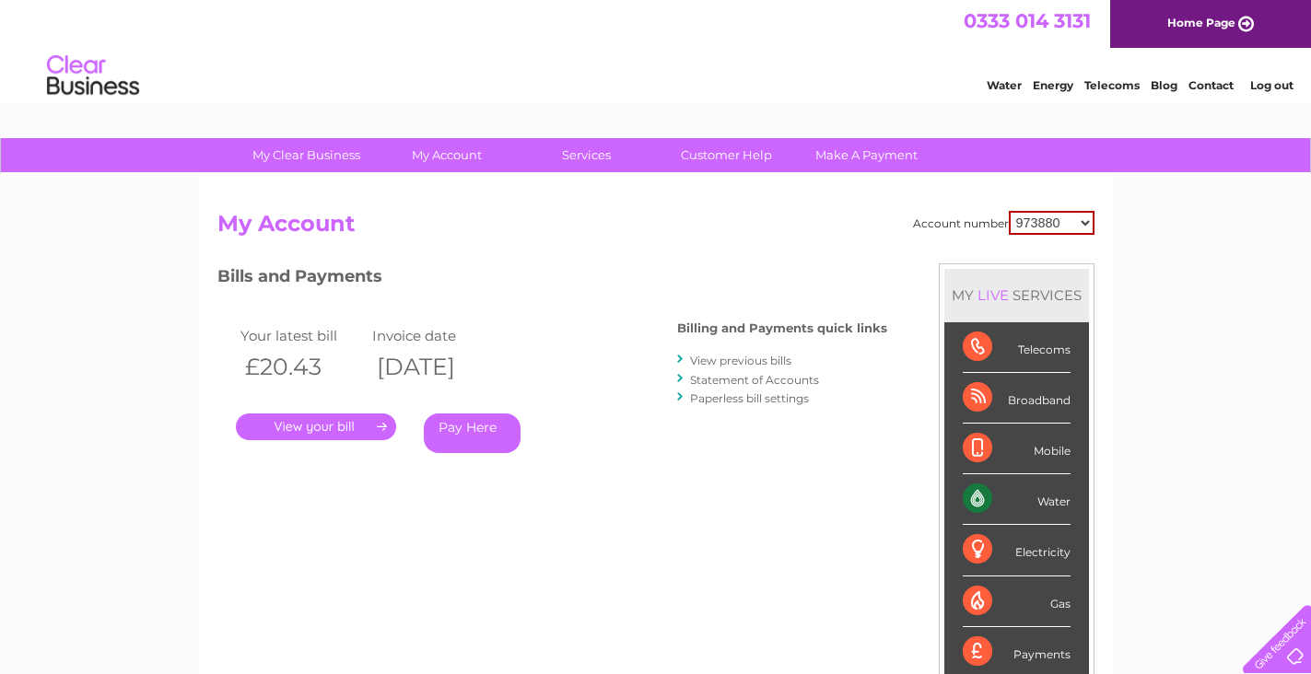
click at [1049, 229] on select "973880 973882 30290712" at bounding box center [1052, 223] width 86 height 24
select select "973882"
click at [1009, 211] on select "973880 973882 30290712" at bounding box center [1052, 223] width 86 height 24
click at [740, 359] on link "View previous bills" at bounding box center [740, 361] width 101 height 14
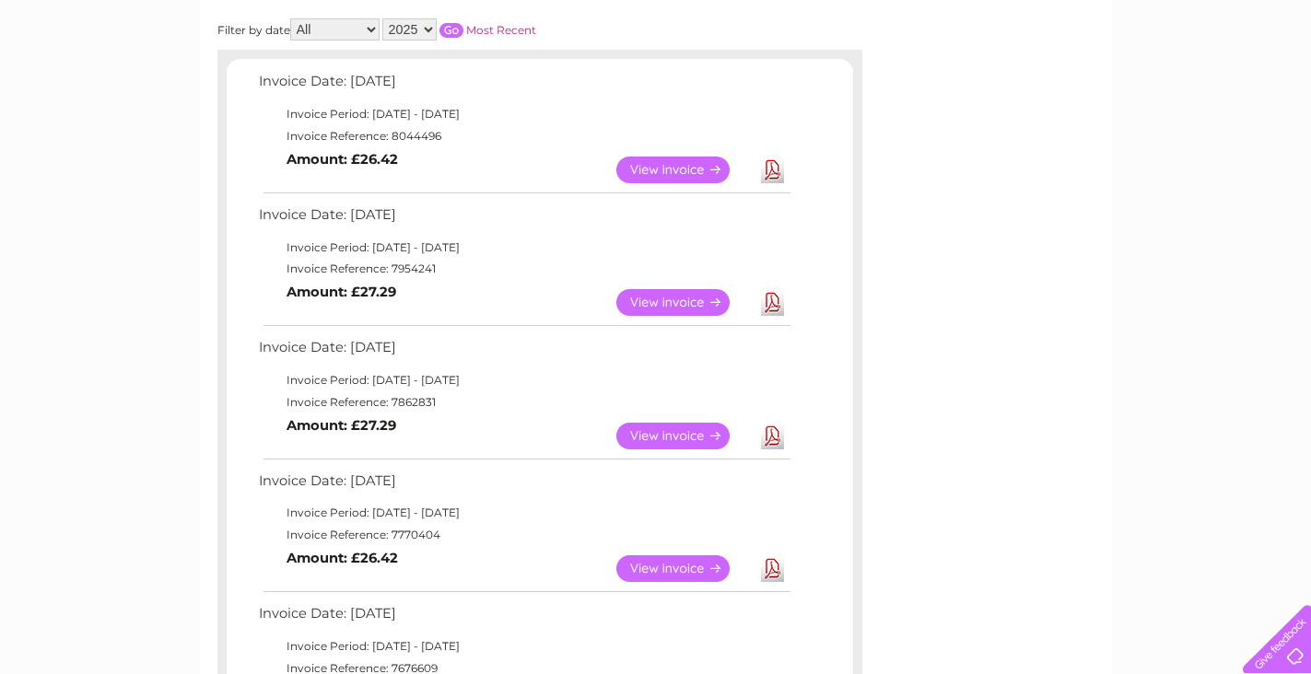
scroll to position [368, 0]
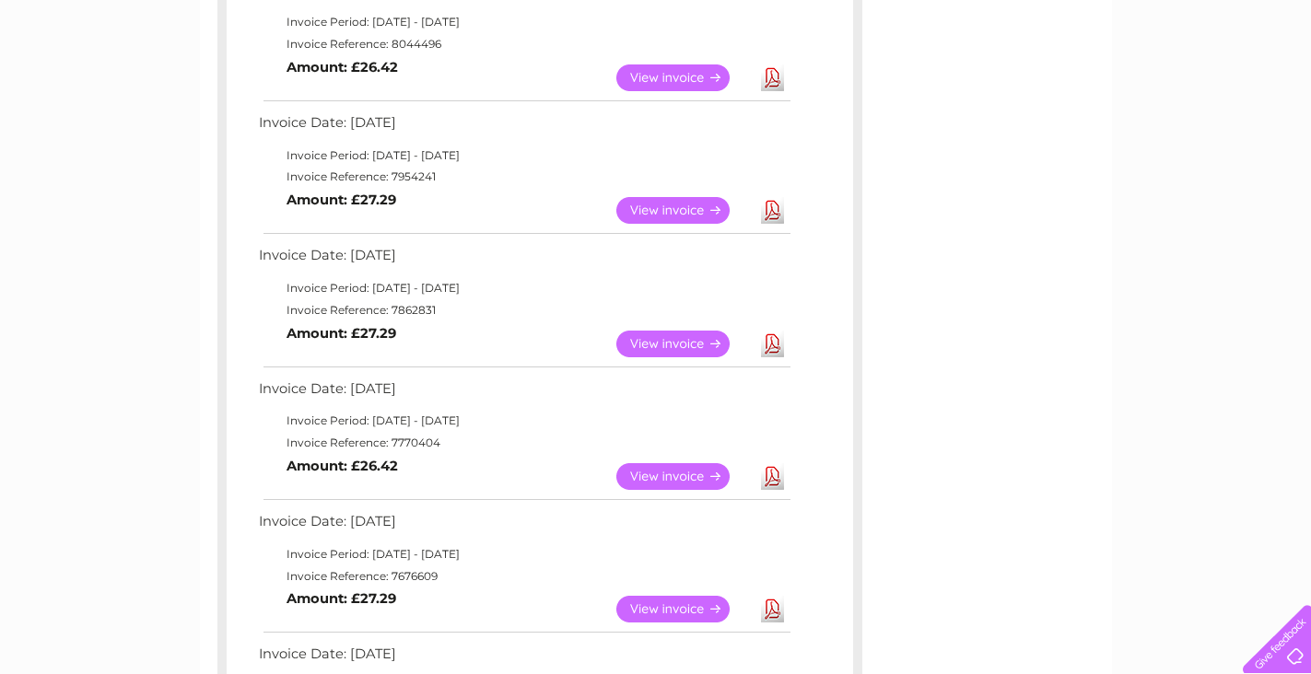
click at [766, 483] on link "Download" at bounding box center [772, 476] width 23 height 27
click at [778, 339] on link "Download" at bounding box center [772, 344] width 23 height 27
click at [769, 218] on link "Download" at bounding box center [772, 210] width 23 height 27
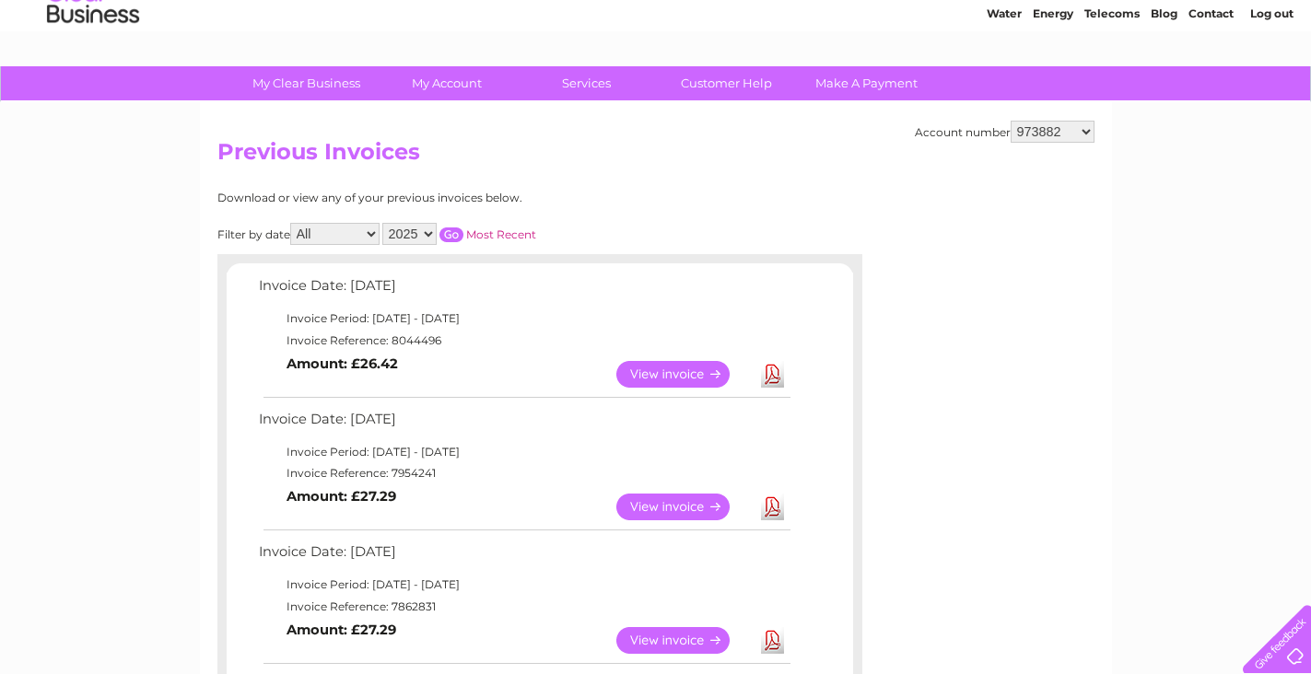
scroll to position [0, 0]
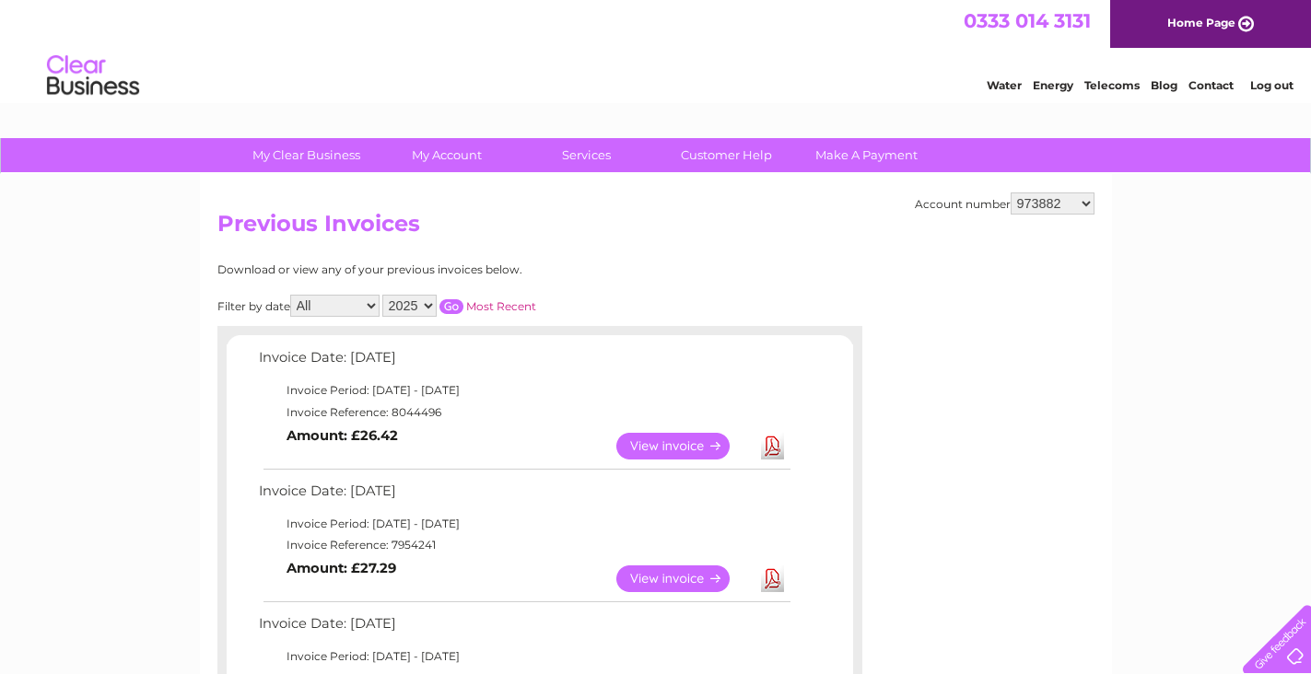
click at [1079, 212] on select "973880 973882 30290712" at bounding box center [1053, 204] width 84 height 22
select select "30290712"
click at [1011, 193] on select "973880 973882 30290712" at bounding box center [1053, 204] width 84 height 22
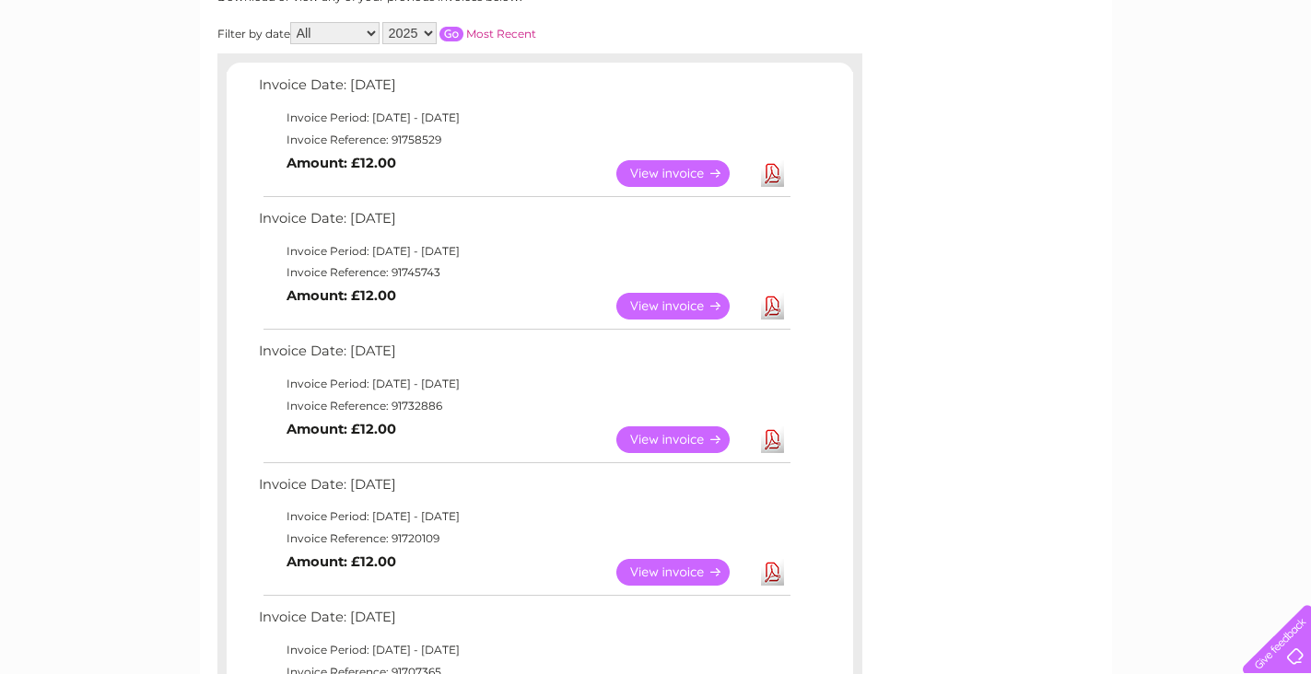
scroll to position [276, 0]
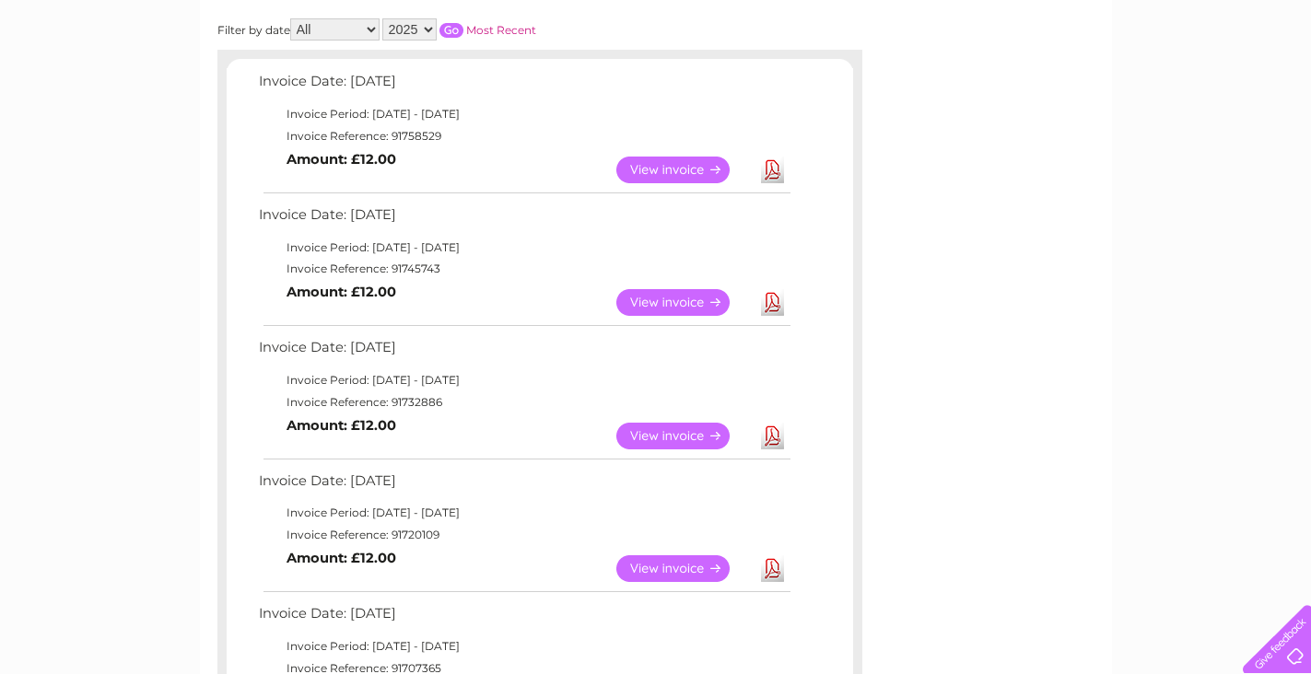
click at [772, 437] on link "Download" at bounding box center [772, 436] width 23 height 27
click at [769, 296] on link "Download" at bounding box center [772, 302] width 23 height 27
click at [770, 171] on link "Download" at bounding box center [772, 170] width 23 height 27
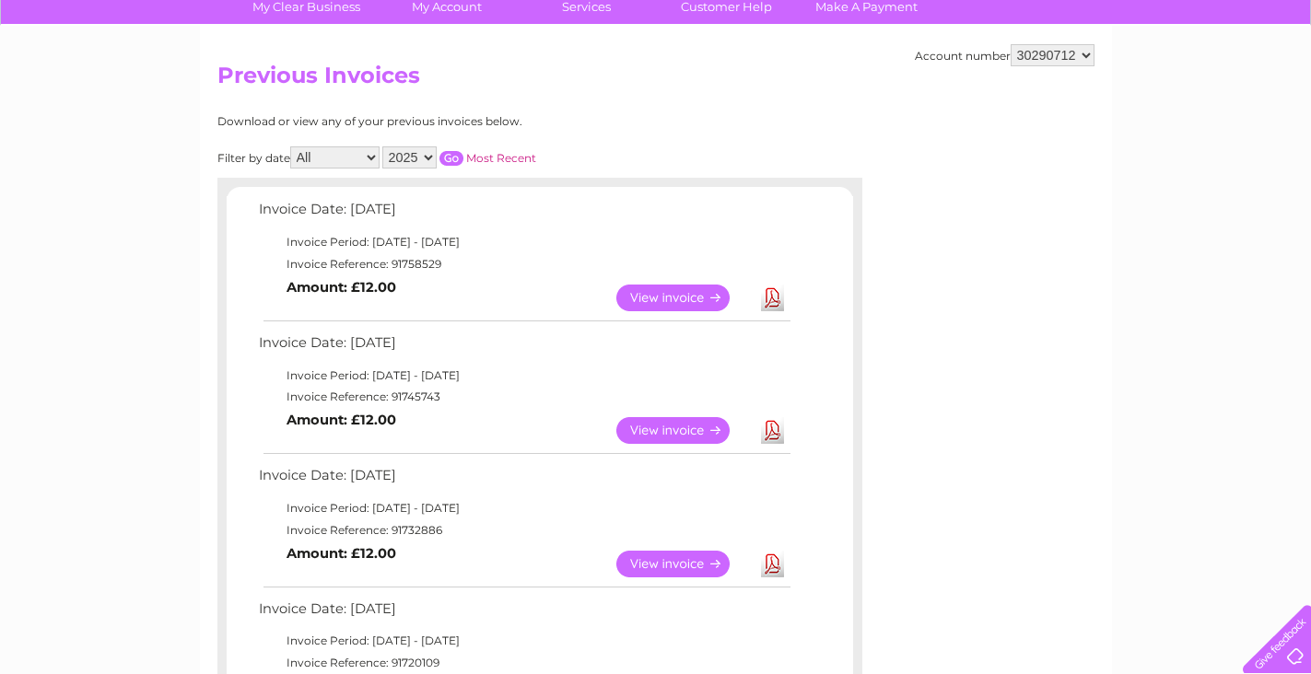
scroll to position [0, 0]
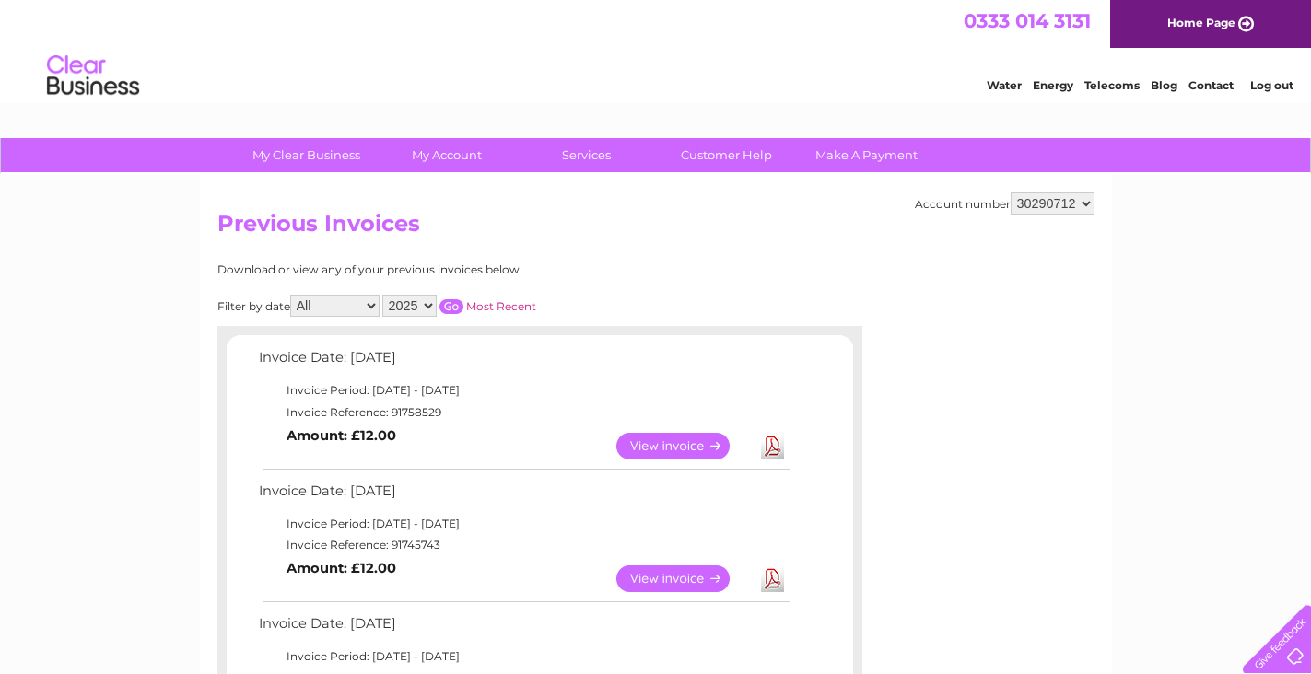
click at [1283, 78] on link "Log out" at bounding box center [1271, 85] width 43 height 14
